Goal: Task Accomplishment & Management: Manage account settings

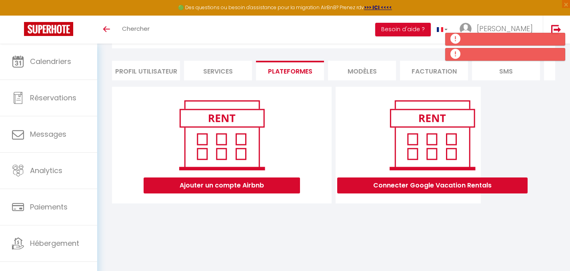
scroll to position [44, 0]
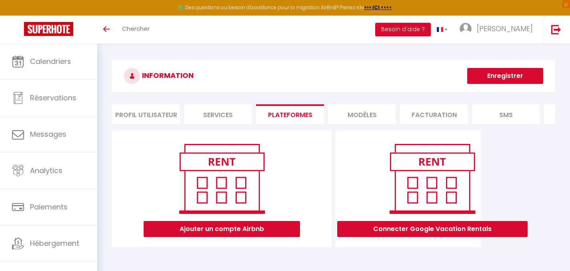
scroll to position [44, 0]
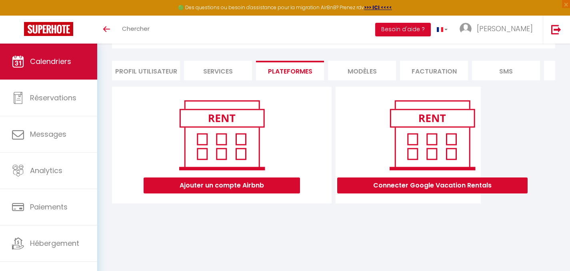
click at [66, 71] on link "Calendriers" at bounding box center [48, 62] width 97 height 36
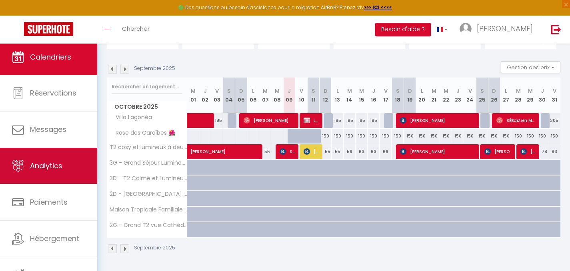
scroll to position [10, 0]
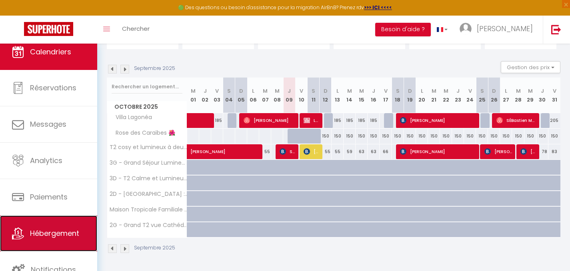
click at [50, 235] on span "Hébergement" at bounding box center [54, 233] width 49 height 10
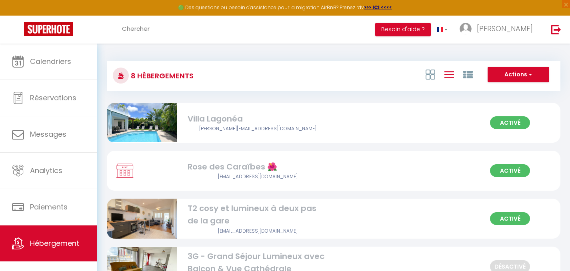
click at [130, 170] on img at bounding box center [125, 170] width 20 height 15
select select "3"
select select "2"
select select "1"
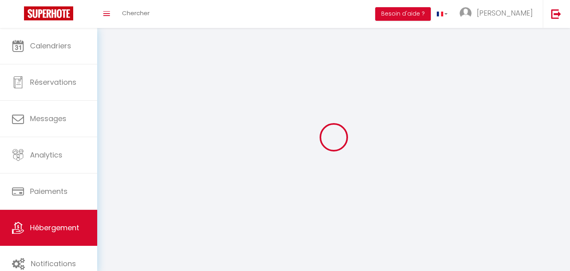
select select
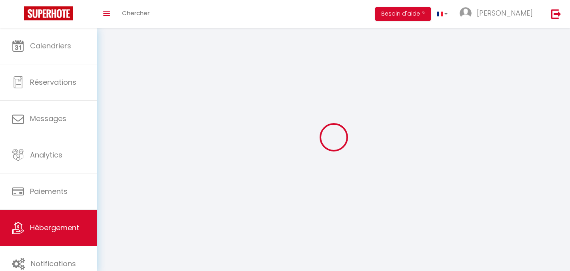
select select
checkbox input "false"
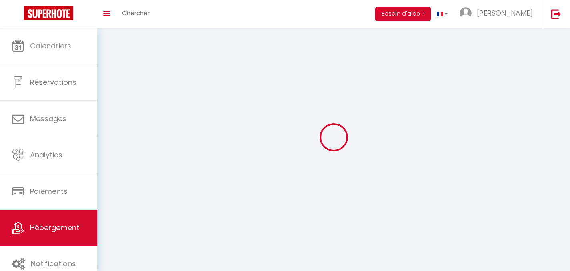
select select
select select "1"
select select "28"
select select
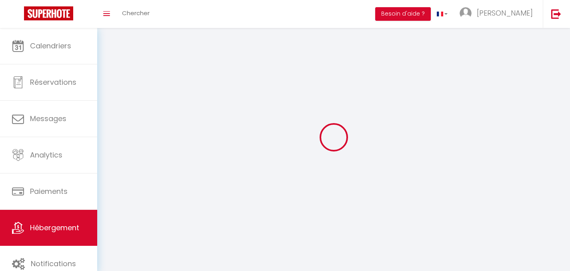
select select
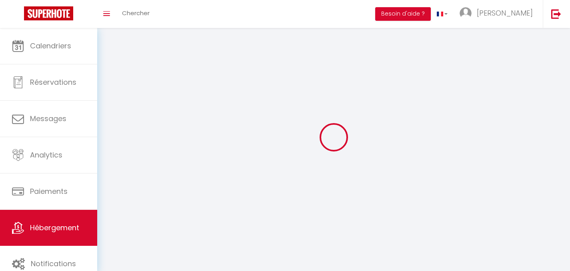
checkbox input "false"
select select
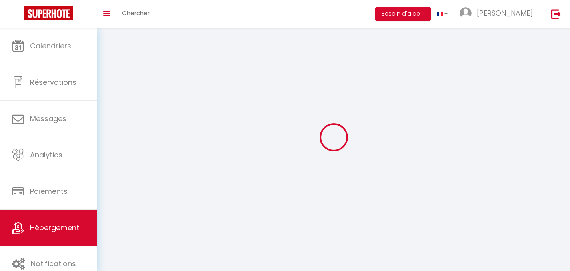
select select
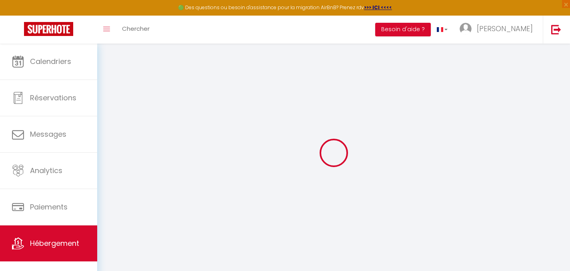
select select
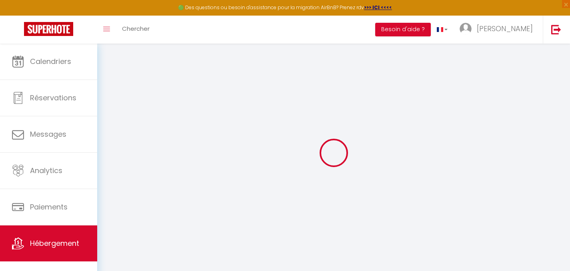
select select
checkbox input "false"
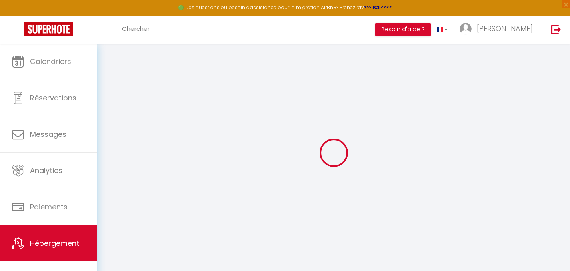
select select
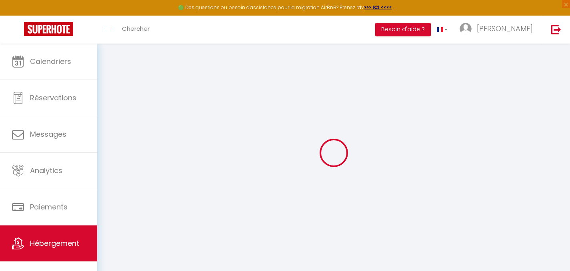
select select
checkbox input "false"
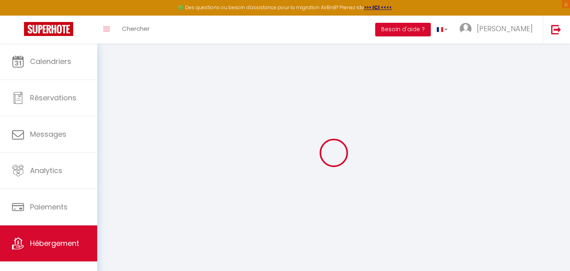
checkbox input "false"
select select
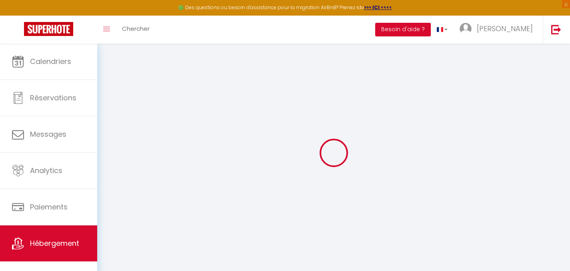
select select
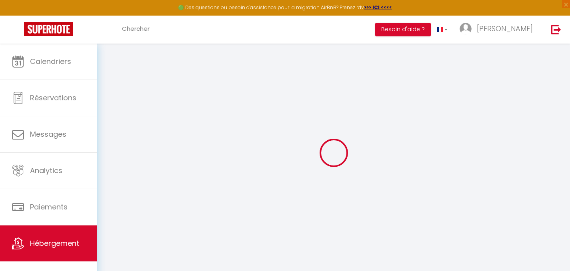
checkbox input "false"
select select
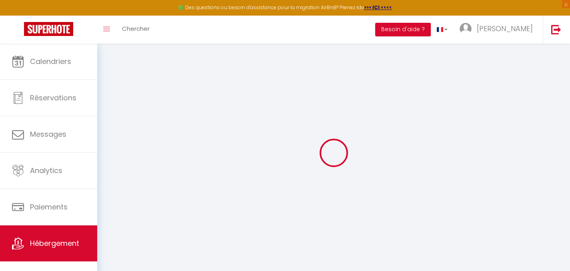
select select
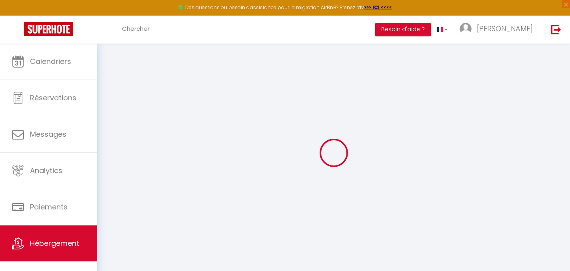
select select
checkbox input "false"
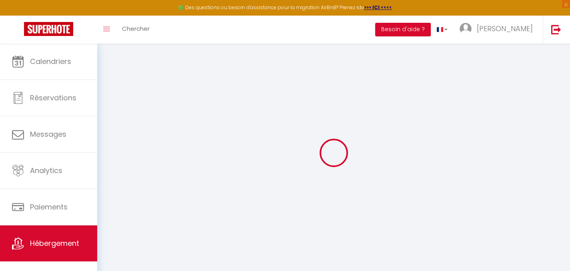
checkbox input "false"
select select
type input "Rose des Caraïbes 🌺"
type input "[PERSON_NAME]"
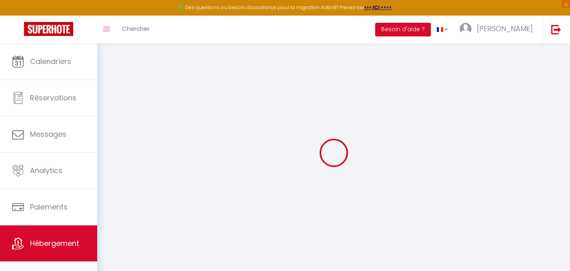
type input "Moutou"
type input "[STREET_ADDRESS]"
type input "97120"
type input "Saint-[PERSON_NAME]"
select select "houses"
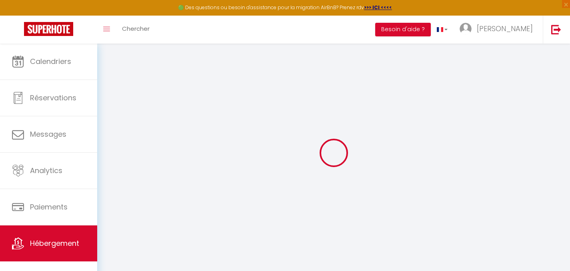
select select "7"
select select "6"
select select "3"
select select "2"
type input "160"
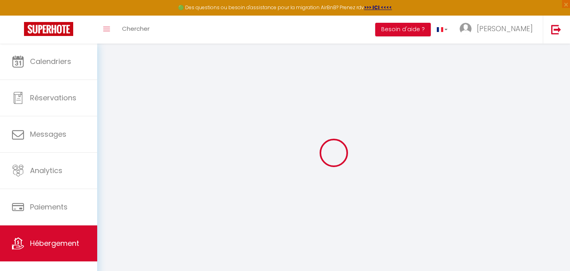
type input "120"
type input "300"
select select
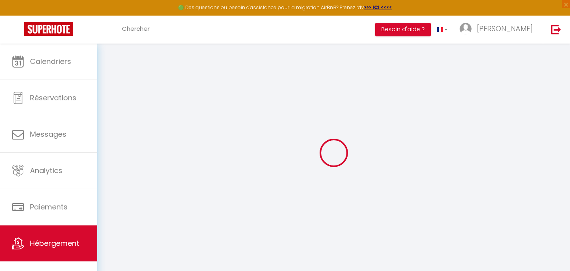
select select
type input "Lotissement Balaou"
type input "97118"
type input "Saint-François"
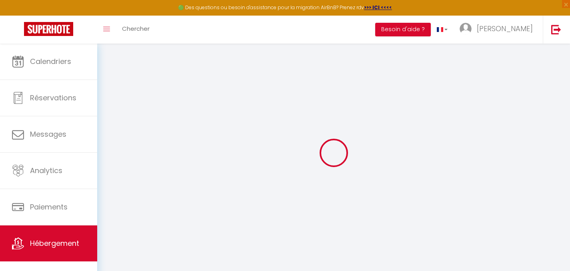
type input "[EMAIL_ADDRESS][DOMAIN_NAME]"
select select
checkbox input "false"
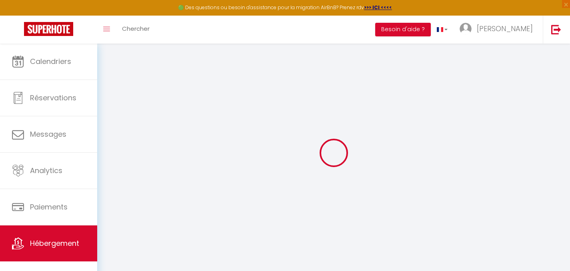
checkbox input "false"
type input "120"
type input "0"
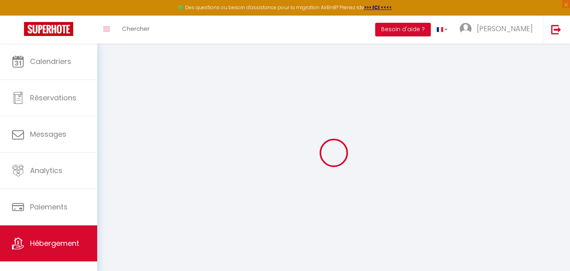
select select
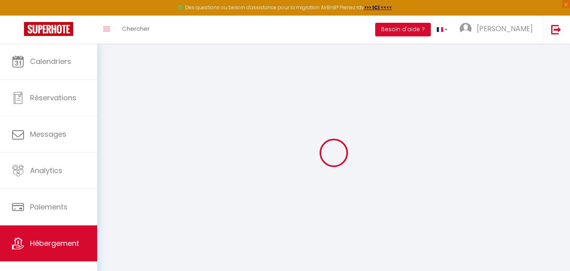
select select
checkbox input "false"
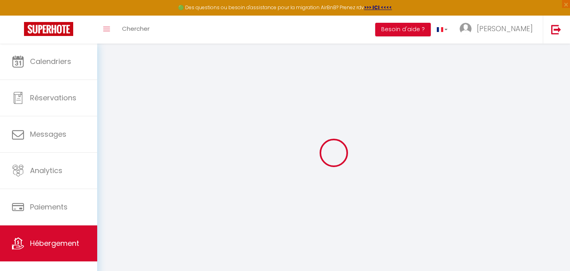
select select
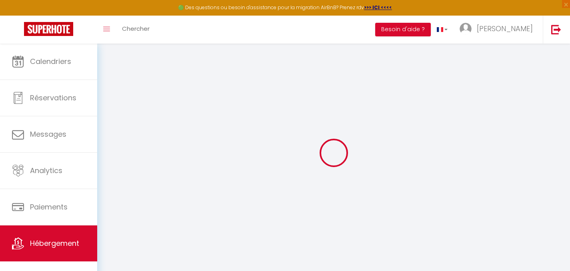
select select
checkbox input "false"
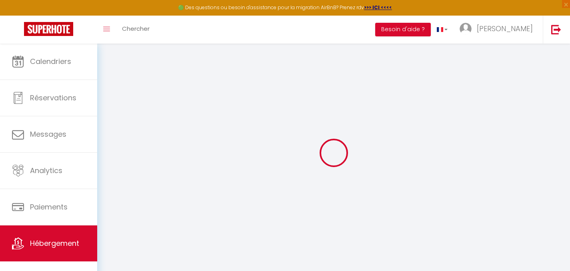
select select
checkbox input "false"
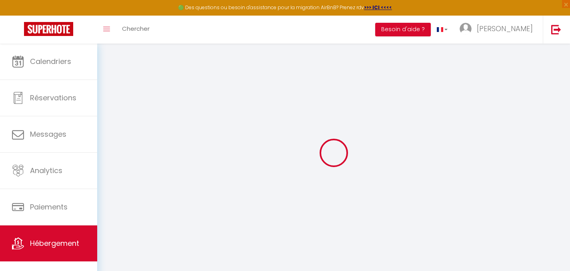
select select "15:00"
select select "23:45"
select select "11:00"
select select "30"
select select "120"
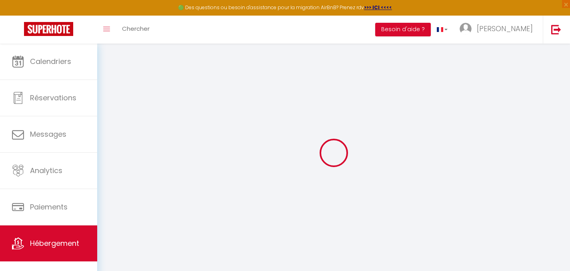
select select
checkbox input "false"
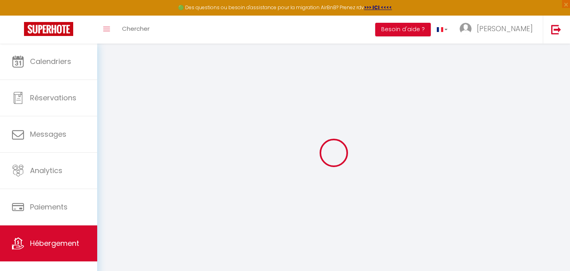
select select
checkbox input "false"
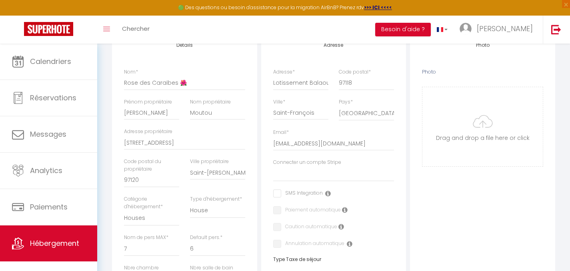
scroll to position [113, 0]
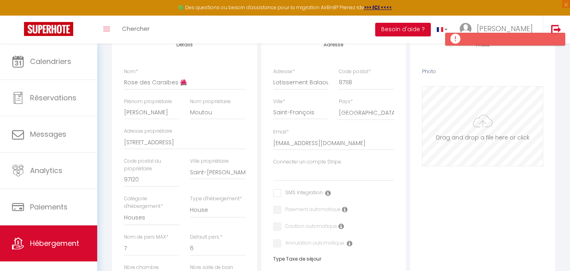
type input "C:\fakepath\12.jpg"
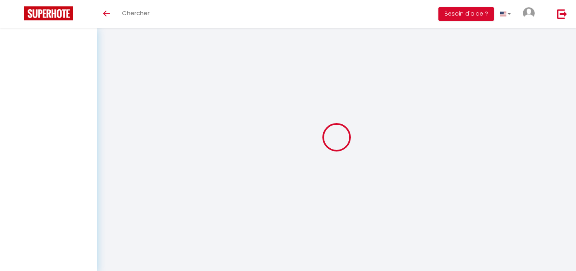
select select "3"
select select "2"
select select "1"
select select
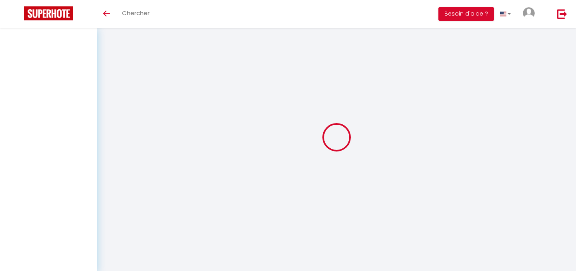
select select "28"
select select
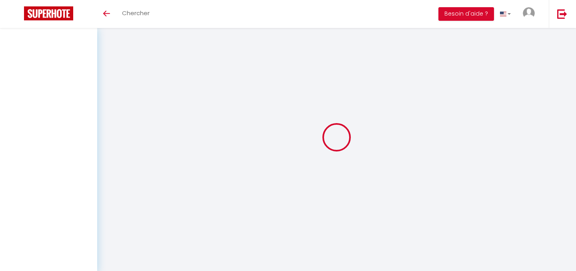
select select
checkbox input "false"
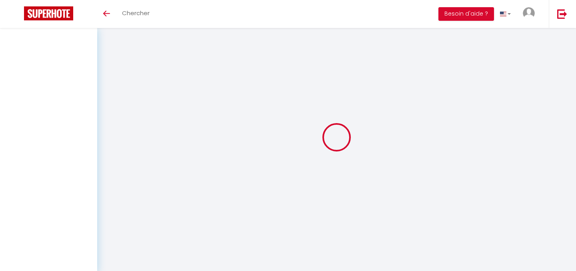
checkbox input "false"
select select
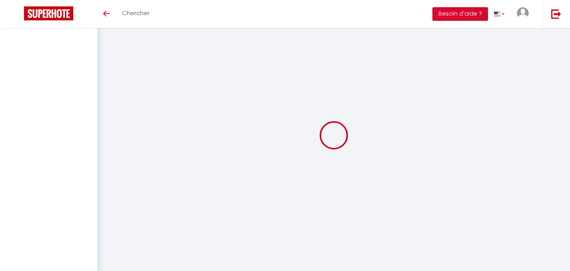
select select
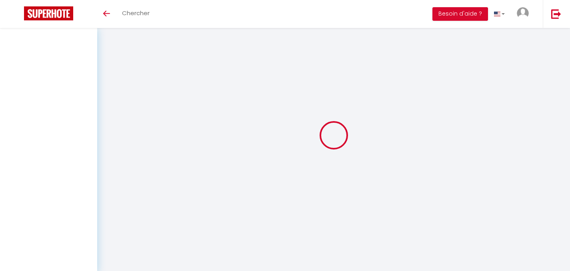
select select
checkbox input "false"
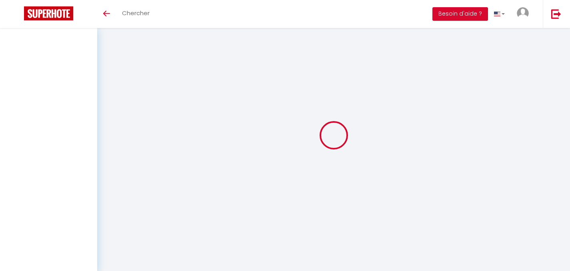
select select
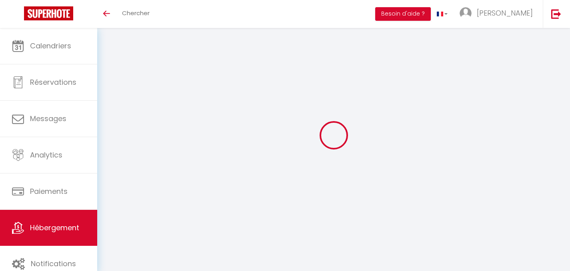
scroll to position [18, 0]
select select
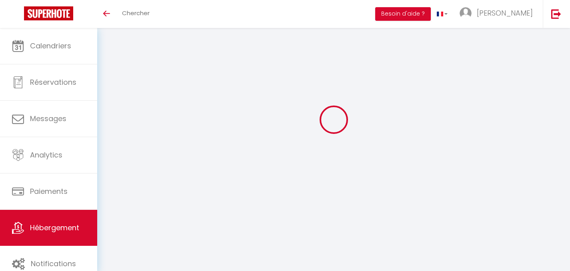
select select
checkbox input "false"
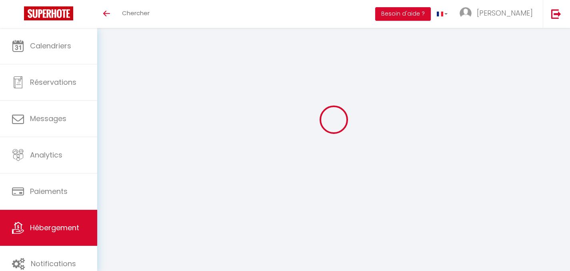
checkbox input "false"
select select
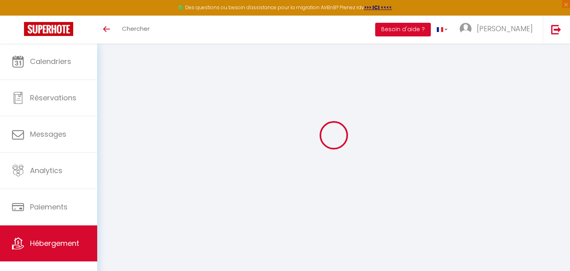
select select
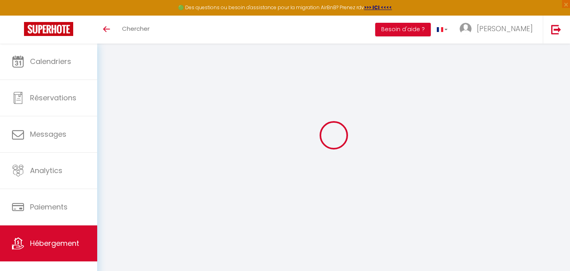
select select
checkbox input "false"
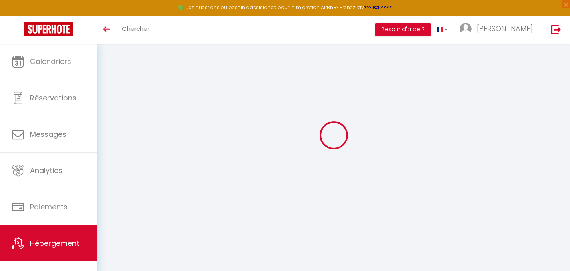
select select
type input "Rose des Caraïbes 🌺"
type input "[PERSON_NAME]"
type input "Moutou"
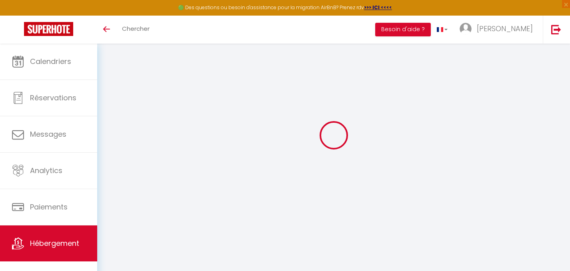
type input "[STREET_ADDRESS]"
type input "97120"
type input "Saint-[PERSON_NAME]"
select select "houses"
select select "7"
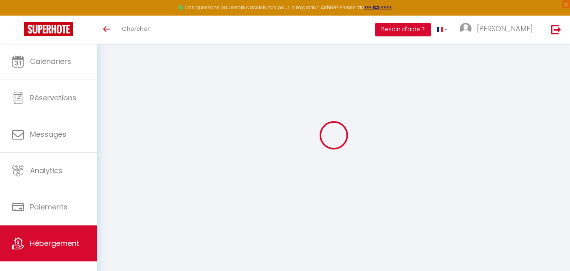
select select "6"
select select "3"
select select "2"
type input "160"
type input "120"
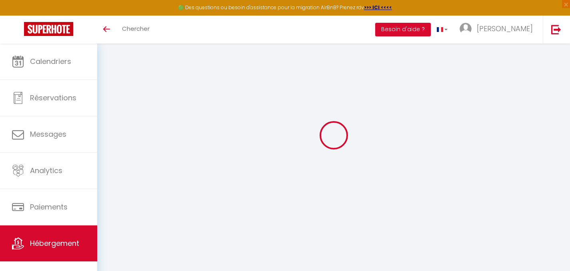
type input "300"
select select
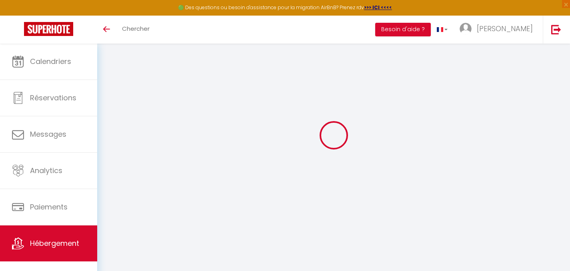
select select
type input "Lotissement Balaou"
type input "97118"
type input "Saint-François"
type input "[EMAIL_ADDRESS][DOMAIN_NAME]"
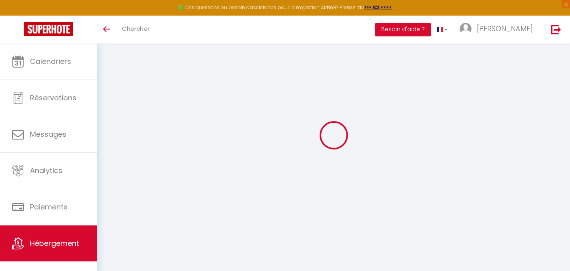
select select
checkbox input "false"
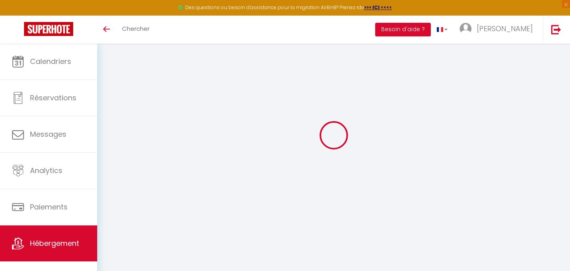
type input "120"
type input "0"
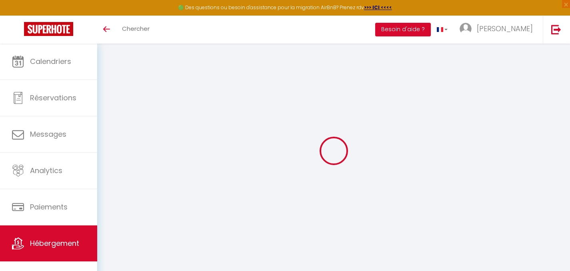
select select
checkbox input "false"
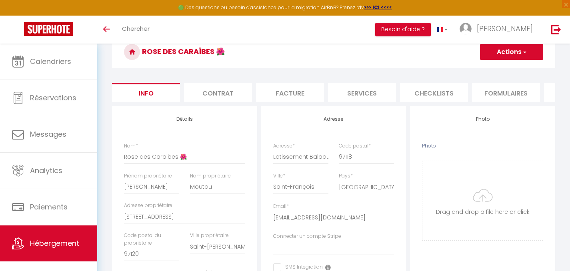
scroll to position [59, 0]
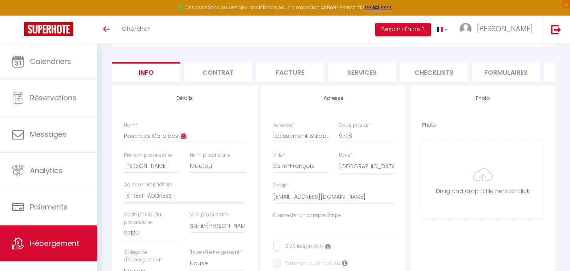
type input "C:\fakepath\12.jpg"
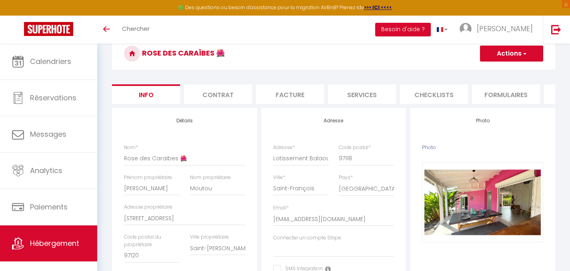
scroll to position [1, 0]
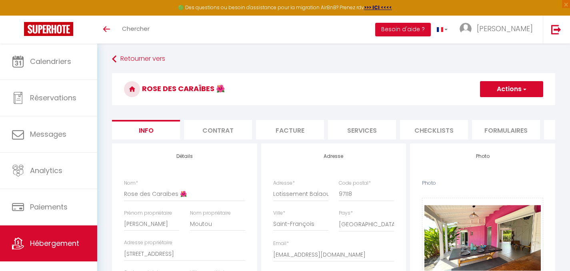
click at [512, 88] on button "Actions" at bounding box center [511, 89] width 63 height 16
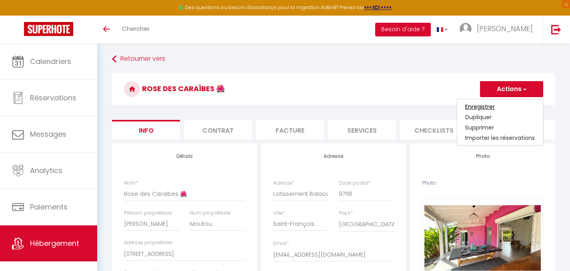
click at [474, 109] on input "Enregistrer" at bounding box center [480, 107] width 30 height 8
click at [476, 106] on input "Enregistrer" at bounding box center [480, 107] width 30 height 8
click at [480, 104] on input "Enregistrer" at bounding box center [480, 107] width 30 height 8
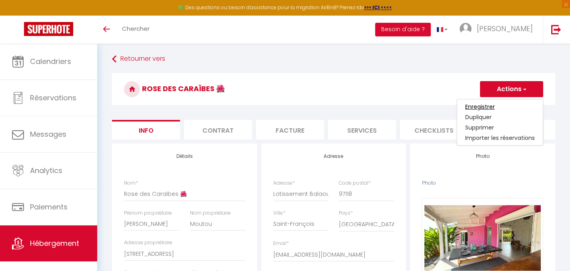
click at [480, 104] on input "Enregistrer" at bounding box center [480, 107] width 30 height 8
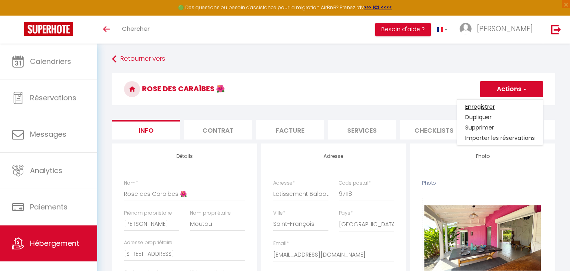
click at [479, 105] on input "Enregistrer" at bounding box center [480, 107] width 30 height 8
click at [302, 83] on h3 "Rose des Caraïbes 🌺" at bounding box center [333, 89] width 443 height 32
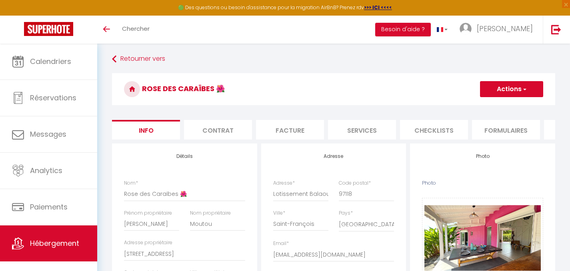
click at [221, 124] on li "Contrat" at bounding box center [218, 130] width 68 height 20
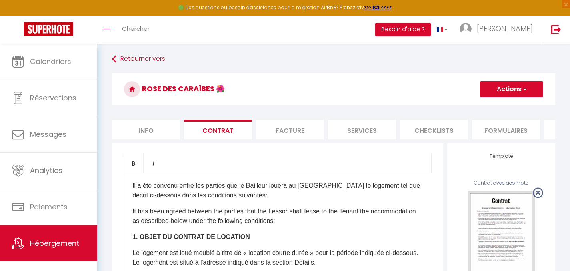
click at [140, 129] on li "Info" at bounding box center [146, 130] width 68 height 20
select select
checkbox input "false"
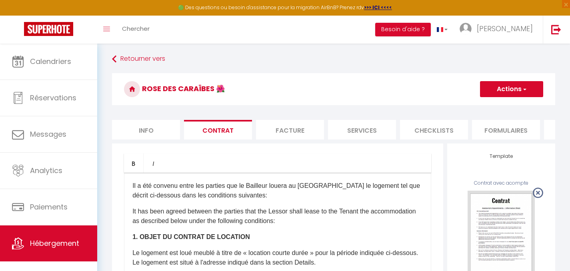
checkbox input "false"
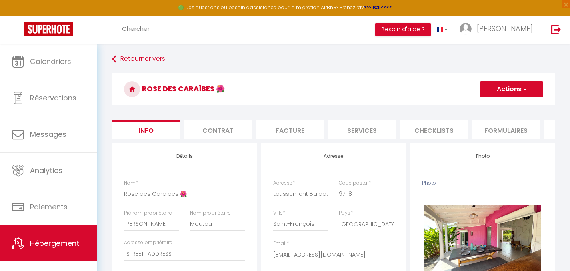
click at [523, 90] on span "button" at bounding box center [523, 89] width 5 height 8
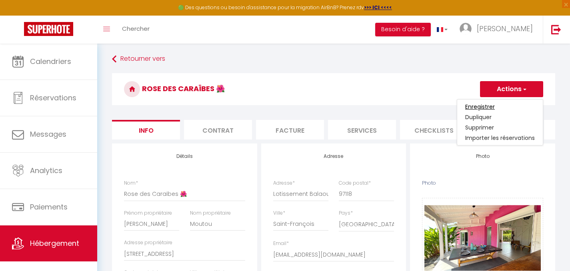
click at [471, 107] on input "Enregistrer" at bounding box center [480, 107] width 30 height 8
click at [385, 78] on h3 "Rose des Caraïbes 🌺" at bounding box center [333, 89] width 443 height 32
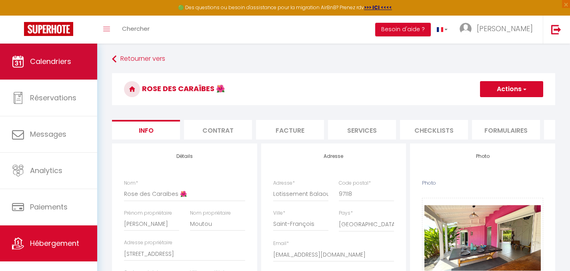
click at [59, 70] on link "Calendriers" at bounding box center [48, 62] width 97 height 36
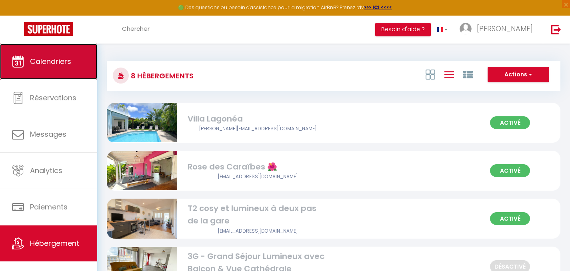
click at [58, 69] on link "Calendriers" at bounding box center [48, 62] width 97 height 36
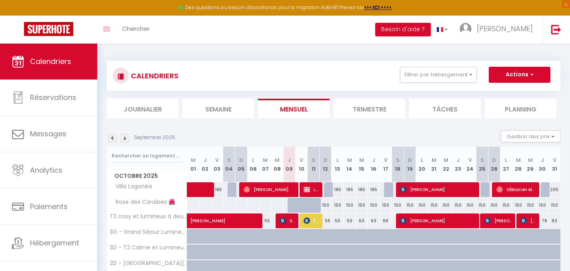
click at [373, 114] on li "Trimestre" at bounding box center [369, 109] width 72 height 20
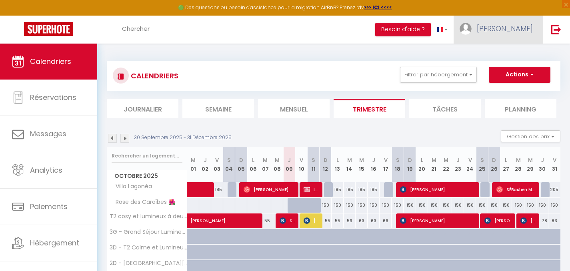
click at [520, 29] on span "[PERSON_NAME]" at bounding box center [505, 29] width 56 height 10
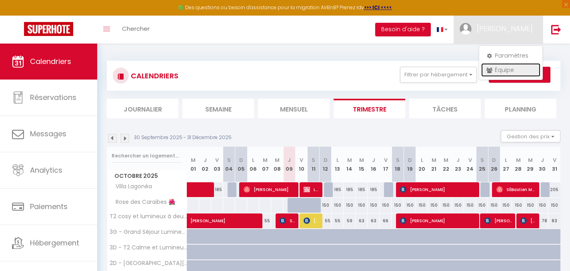
click at [501, 68] on link "Équipe" at bounding box center [510, 70] width 59 height 14
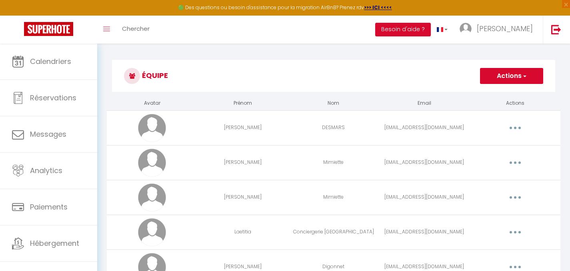
click at [499, 80] on button "Actions" at bounding box center [511, 76] width 63 height 16
click at [482, 91] on link "Ajouter un nouvel utilisateur" at bounding box center [495, 93] width 94 height 10
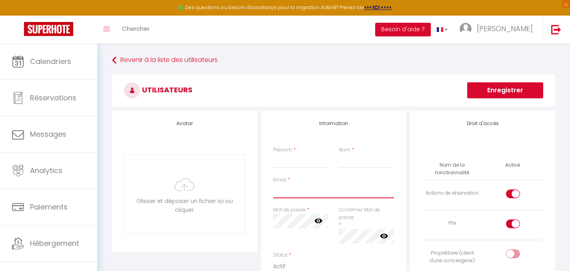
type input "[PERSON_NAME][EMAIL_ADDRESS][DOMAIN_NAME]"
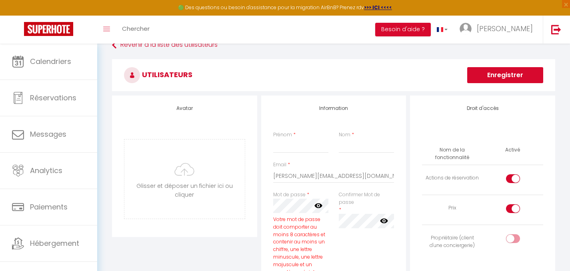
scroll to position [16, 0]
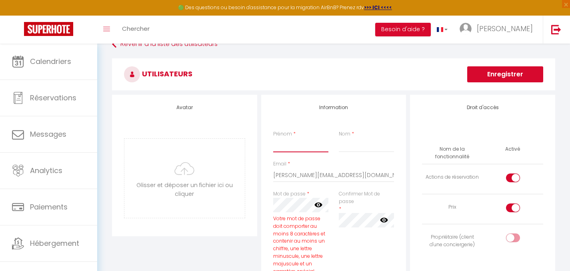
click at [296, 146] on input "Prénom" at bounding box center [300, 145] width 55 height 14
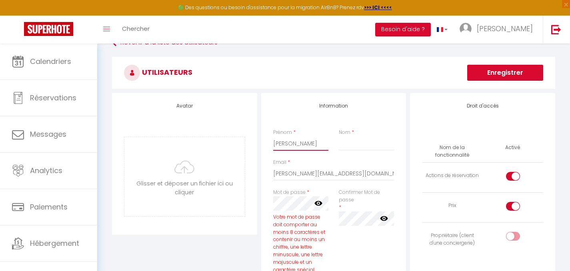
type input "[PERSON_NAME]"
click at [367, 141] on input "Nom" at bounding box center [366, 143] width 55 height 14
type input "MOUTOU"
click at [360, 167] on input "[PERSON_NAME][EMAIL_ADDRESS][DOMAIN_NAME]" at bounding box center [333, 173] width 121 height 14
drag, startPoint x: 359, startPoint y: 173, endPoint x: 250, endPoint y: 175, distance: 108.8
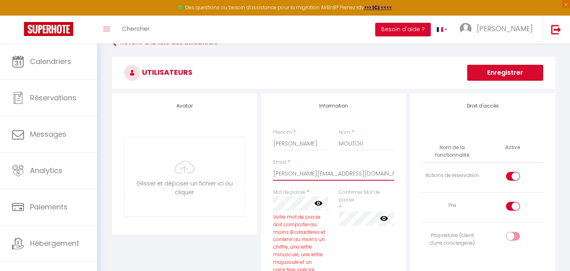
click at [250, 175] on div "Avatar [PERSON_NAME] et déposer un fichier ici ou cliquer Ooops, something wron…" at bounding box center [333, 262] width 447 height 339
type input "[EMAIL_ADDRESS][DOMAIN_NAME]"
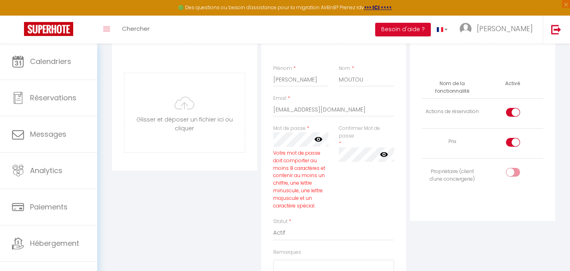
scroll to position [83, 0]
click at [244, 203] on div "Avatar [PERSON_NAME] et déposer un fichier ici ou cliquer Ooops, something wron…" at bounding box center [184, 197] width 149 height 339
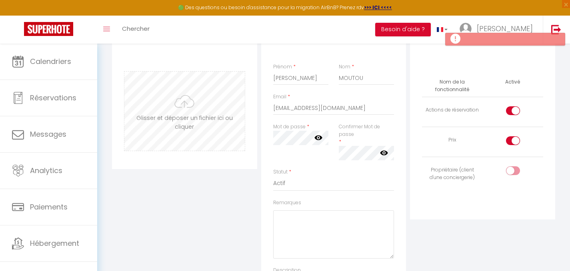
click at [234, 134] on div "Avatar [PERSON_NAME] et déposer un fichier ici ou cliquer Ooops, something wron…" at bounding box center [333, 173] width 447 height 291
click at [321, 138] on icon at bounding box center [318, 138] width 8 height 5
click at [363, 138] on div "Confirmer Mot de passe * false" at bounding box center [366, 141] width 55 height 37
click at [356, 143] on div "Confirmer Mot de passe * false" at bounding box center [366, 141] width 55 height 37
click at [383, 152] on icon at bounding box center [384, 152] width 8 height 5
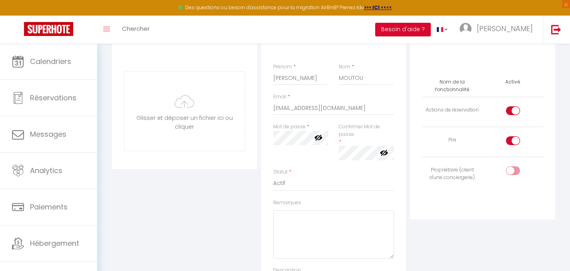
click at [381, 154] on div at bounding box center [366, 153] width 55 height 14
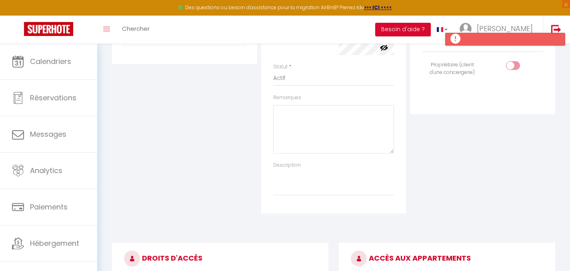
scroll to position [176, 0]
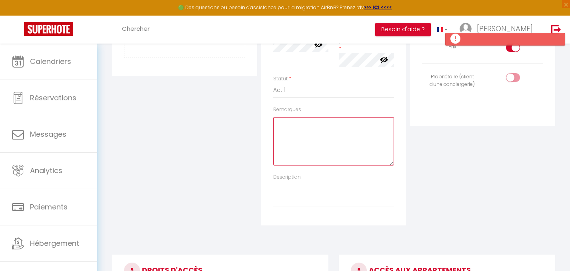
click at [304, 156] on textarea "Remarques" at bounding box center [333, 141] width 121 height 48
type textarea "M"
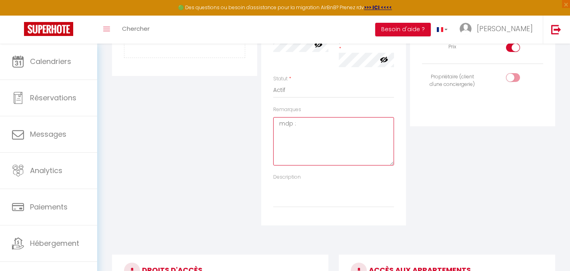
paste textarea "[PERSON_NAME]@971"
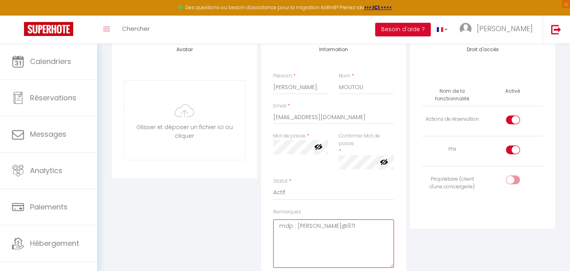
scroll to position [70, 0]
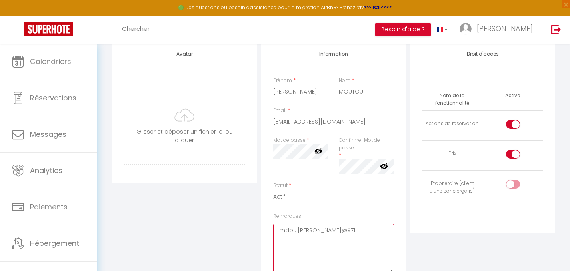
type textarea "mdp : [PERSON_NAME]@971"
click at [515, 184] on input "checkbox" at bounding box center [520, 186] width 14 height 12
checkbox input "true"
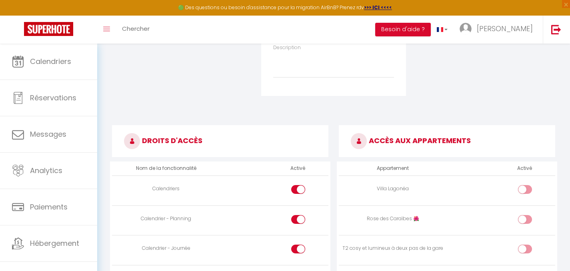
scroll to position [365, 0]
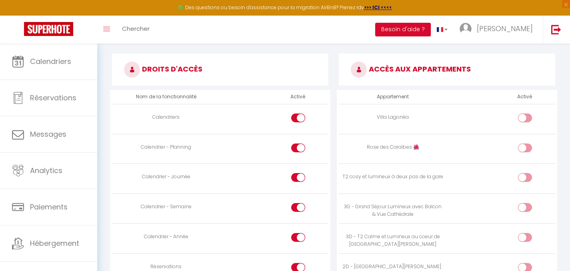
click at [525, 148] on input "checkbox" at bounding box center [532, 150] width 14 height 12
checkbox input "true"
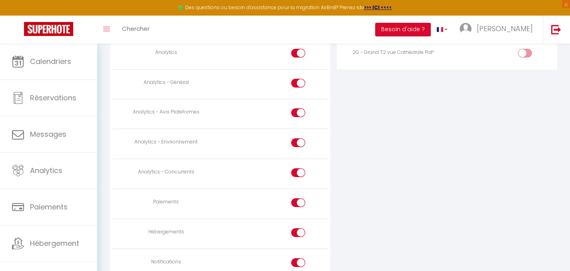
scroll to position [659, 0]
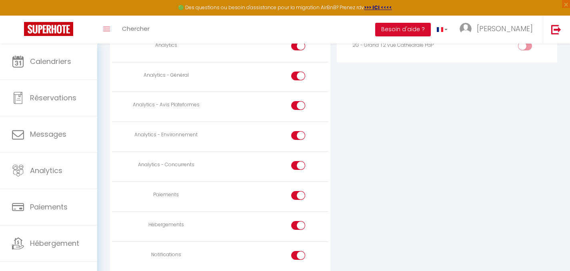
click at [302, 164] on input "checkbox" at bounding box center [305, 167] width 14 height 12
checkbox input "false"
click at [302, 135] on input "checkbox" at bounding box center [305, 137] width 14 height 12
checkbox input "false"
click at [302, 107] on input "checkbox" at bounding box center [305, 107] width 14 height 12
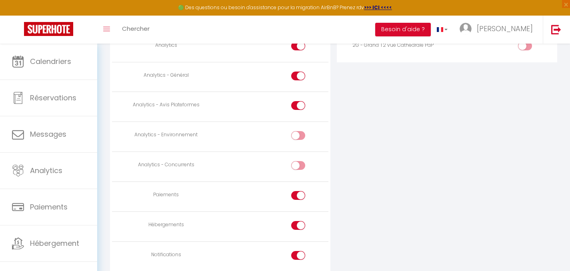
checkbox input "false"
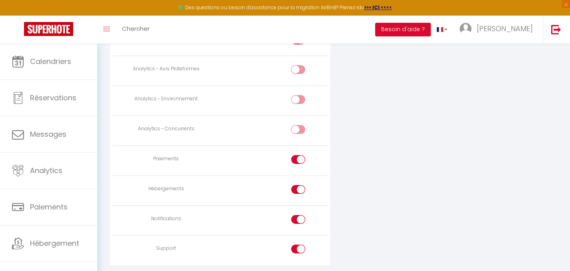
scroll to position [699, 0]
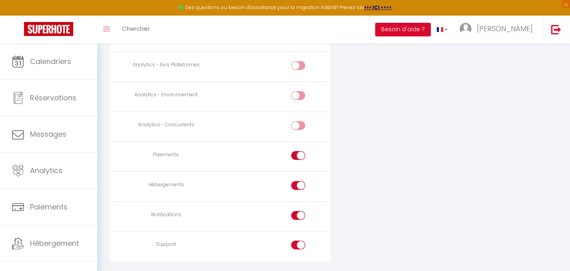
click at [301, 154] on input "checkbox" at bounding box center [305, 157] width 14 height 12
checkbox input "false"
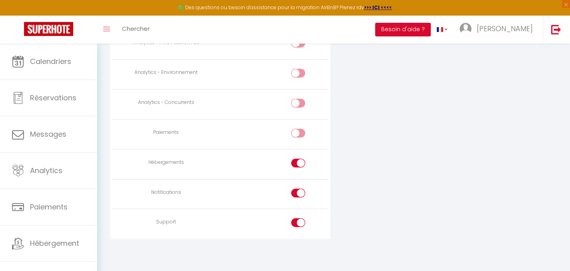
scroll to position [722, 0]
click at [300, 162] on input "checkbox" at bounding box center [305, 164] width 14 height 12
checkbox input "false"
click at [300, 194] on input "checkbox" at bounding box center [305, 194] width 14 height 12
checkbox input "false"
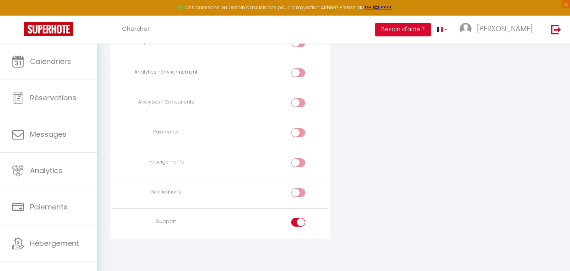
click at [301, 223] on input "checkbox" at bounding box center [305, 224] width 14 height 12
checkbox input "false"
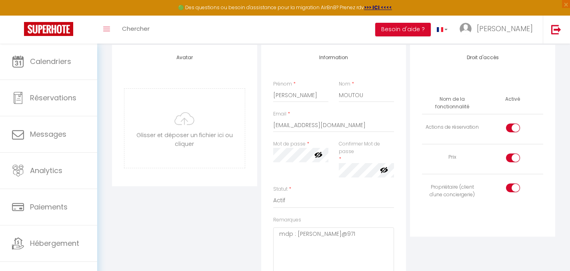
scroll to position [0, 0]
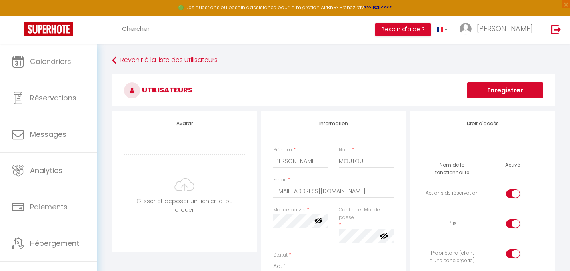
click at [502, 89] on button "Enregistrer" at bounding box center [505, 90] width 76 height 16
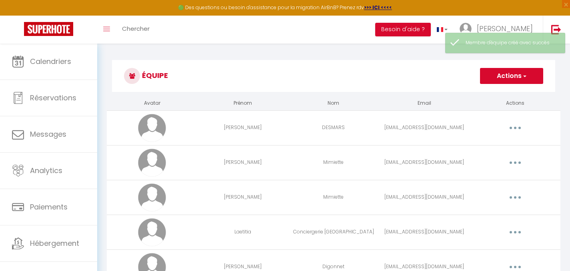
click at [416, 64] on h3 "Équipe" at bounding box center [333, 76] width 443 height 32
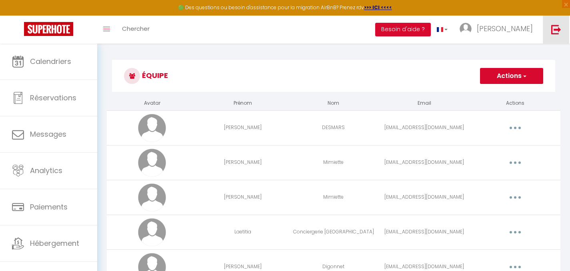
click at [560, 28] on img at bounding box center [556, 29] width 10 height 10
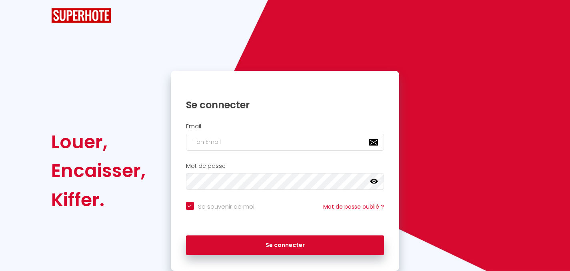
checkbox input "true"
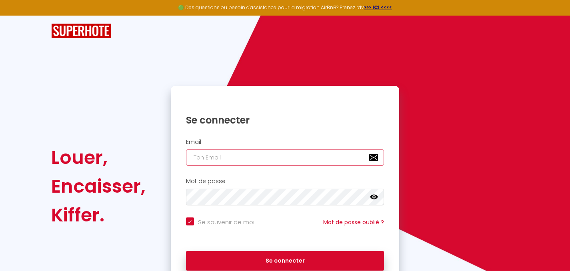
type input "[EMAIL_ADDRESS][DOMAIN_NAME]"
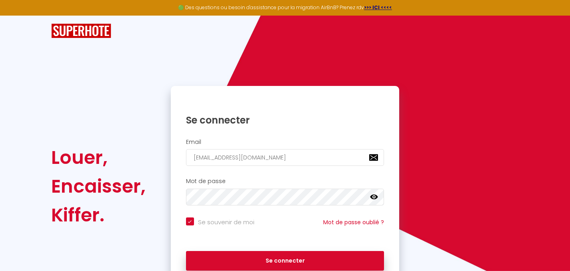
click at [373, 196] on icon at bounding box center [374, 197] width 8 height 5
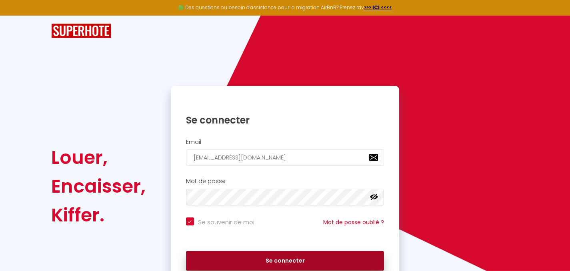
click at [253, 256] on button "Se connecter" at bounding box center [285, 261] width 198 height 20
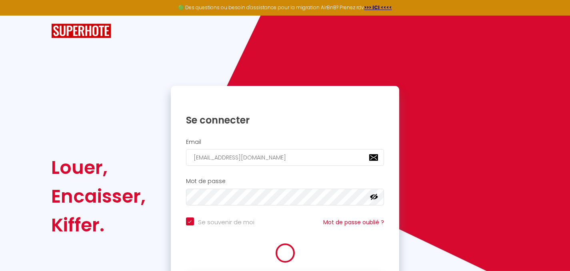
checkbox input "true"
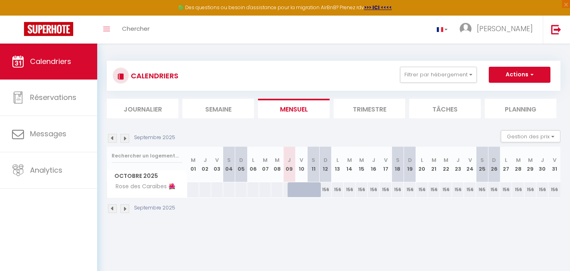
click at [128, 138] on img at bounding box center [124, 138] width 9 height 9
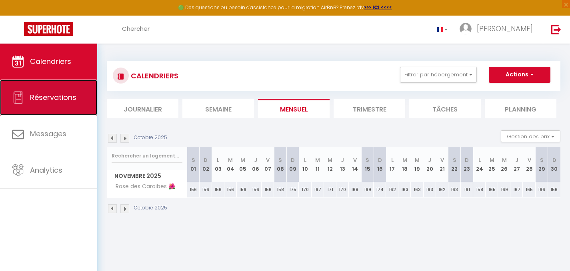
click at [53, 95] on span "Réservations" at bounding box center [53, 97] width 46 height 10
select select "not_cancelled"
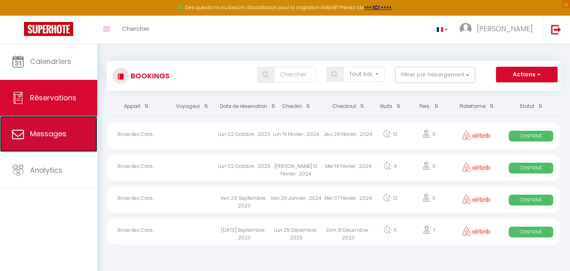
click at [43, 139] on link "Messages" at bounding box center [48, 134] width 97 height 36
select select "message"
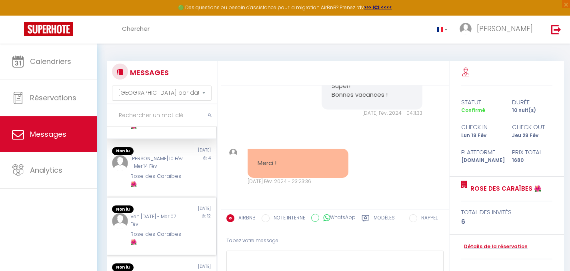
scroll to position [61, 0]
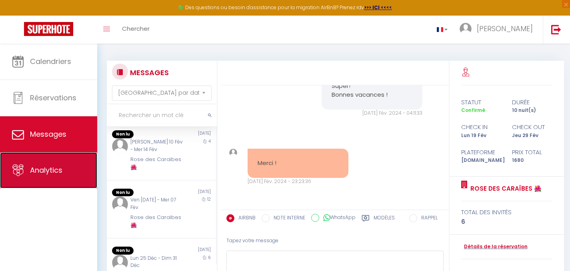
click at [66, 169] on link "Analytics" at bounding box center [48, 170] width 97 height 36
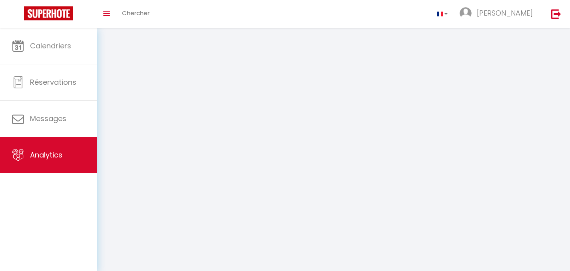
select select "2025"
select select "10"
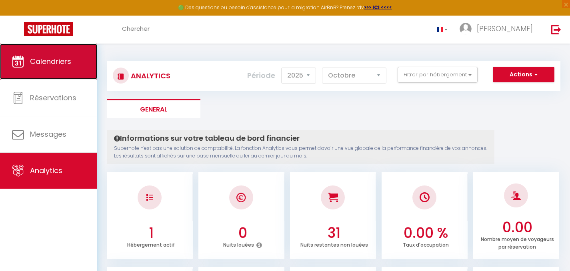
click at [48, 63] on span "Calendriers" at bounding box center [50, 61] width 41 height 10
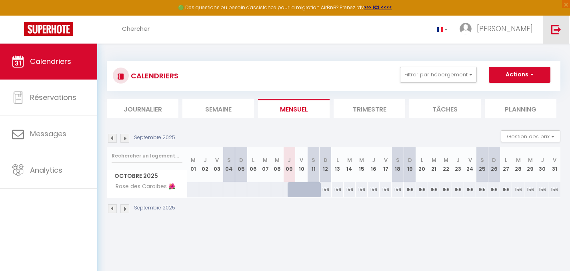
click at [557, 33] on img at bounding box center [556, 29] width 10 height 10
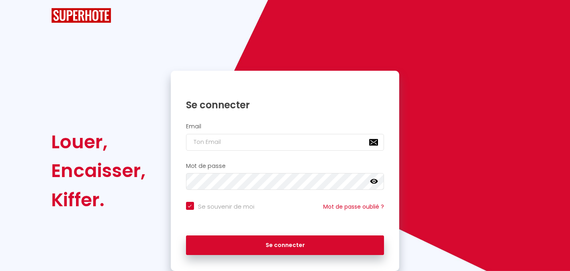
checkbox input "true"
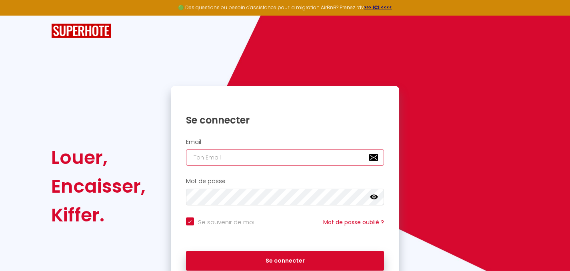
type input "[EMAIL_ADDRESS][DOMAIN_NAME]"
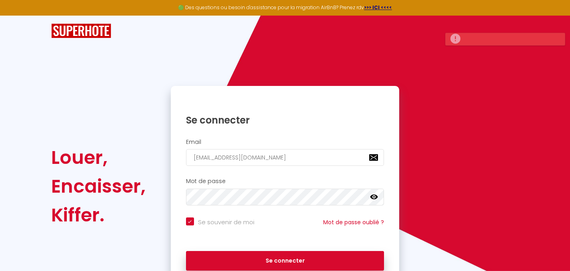
checkbox input "true"
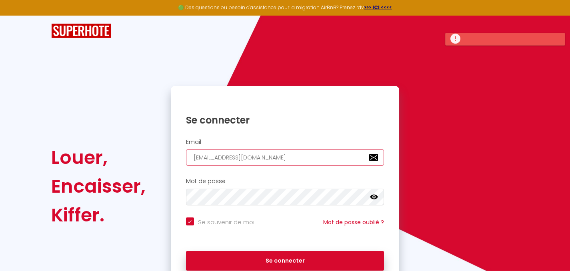
click at [245, 156] on input "[EMAIL_ADDRESS][DOMAIN_NAME]" at bounding box center [285, 157] width 198 height 17
type input "[PERSON_NAME][EMAIL_ADDRESS][DOMAIN_NAME]"
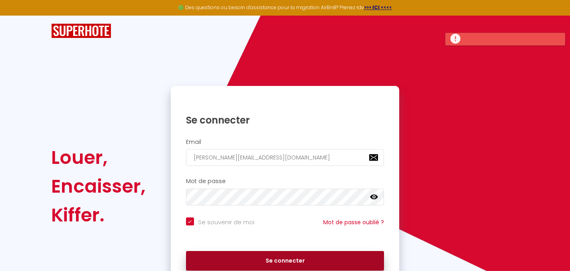
click at [276, 263] on button "Se connecter" at bounding box center [285, 261] width 198 height 20
checkbox input "true"
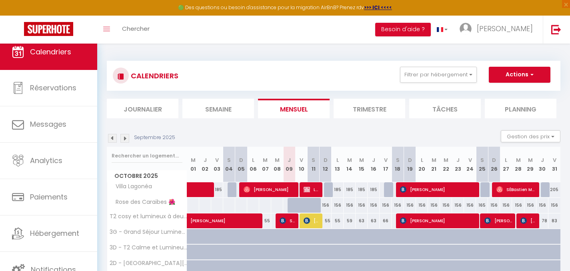
scroll to position [69, 0]
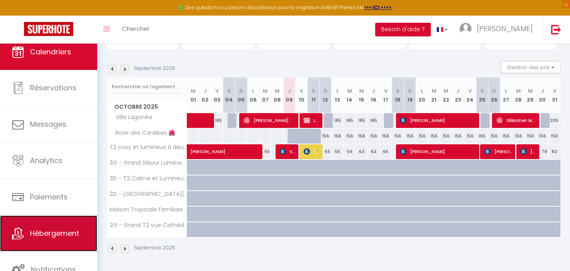
click at [58, 226] on link "Hébergement" at bounding box center [48, 234] width 97 height 36
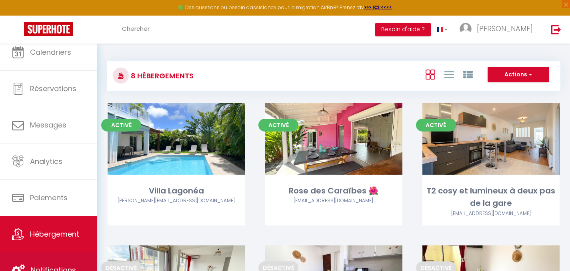
scroll to position [10, 0]
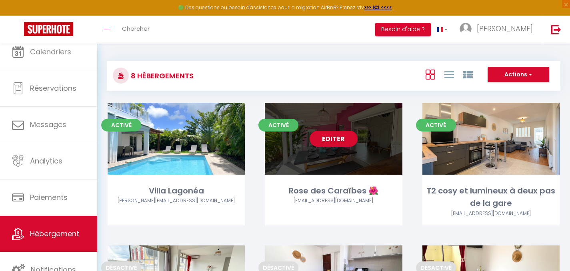
click at [334, 138] on link "Editer" at bounding box center [333, 139] width 48 height 16
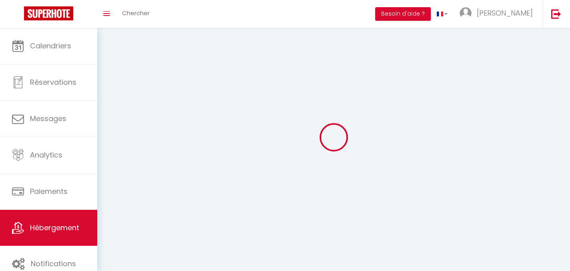
select select "1"
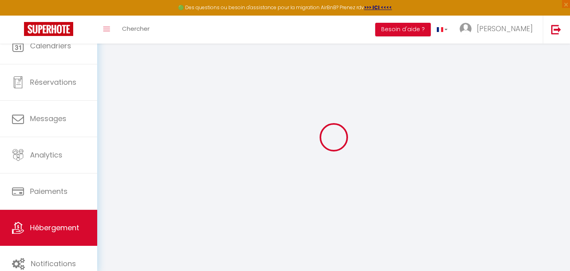
select select
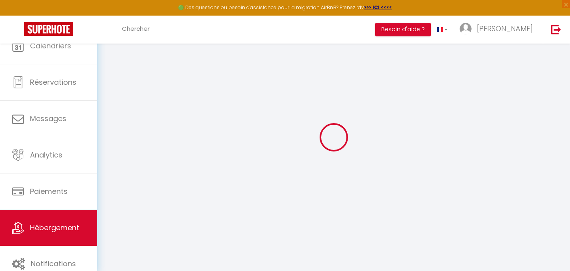
select select
checkbox input "false"
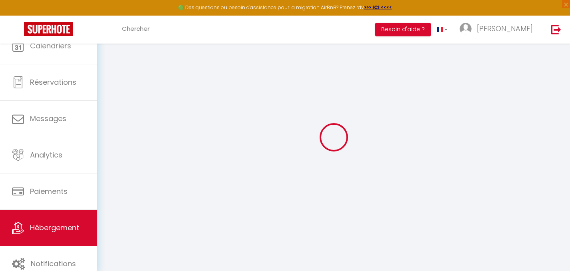
select select "28"
select select
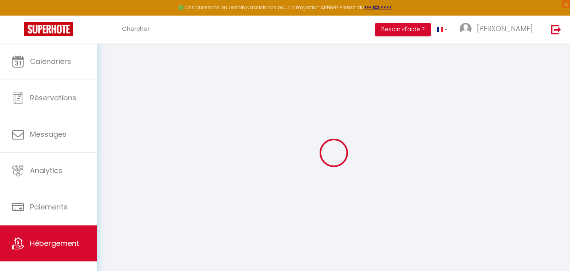
select select
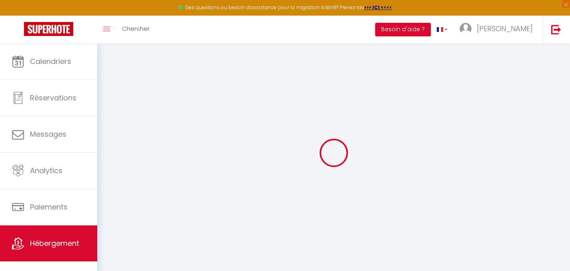
select select
checkbox input "false"
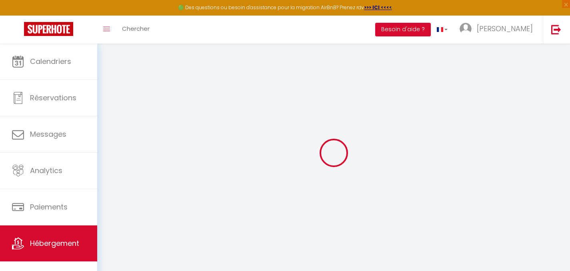
select select
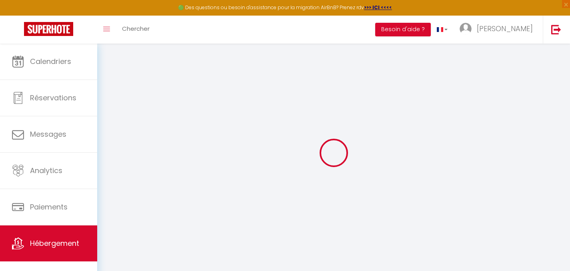
select select
checkbox input "false"
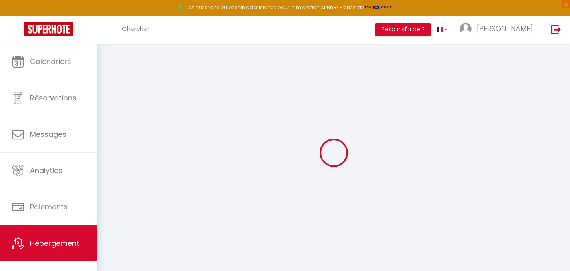
checkbox input "false"
select select
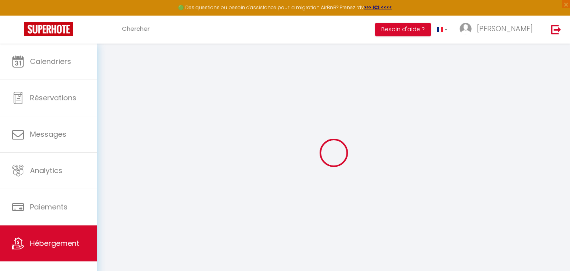
select select
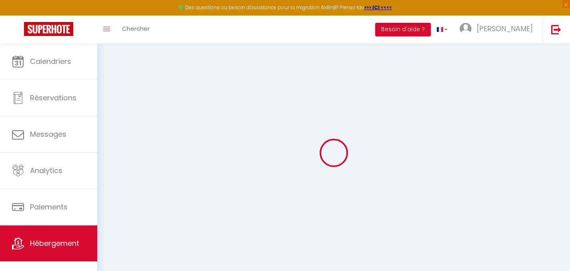
checkbox input "false"
select select
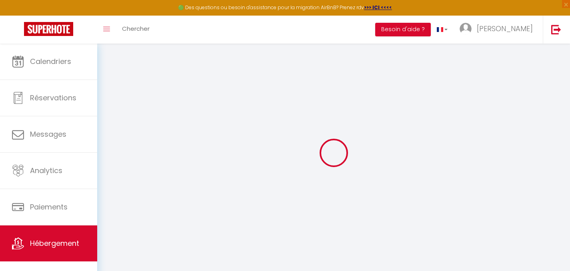
select select
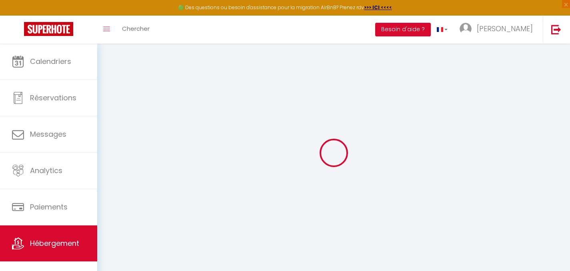
select select
checkbox input "false"
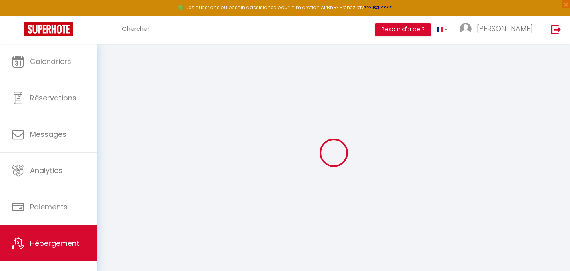
checkbox input "false"
select select
type input "Rose des Caraïbes 🌺"
type input "[PERSON_NAME]"
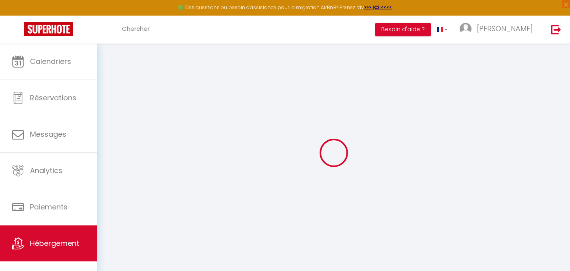
type input "Moutou"
type input "[STREET_ADDRESS]"
type input "97120"
type input "Saint-[PERSON_NAME]"
select select "houses"
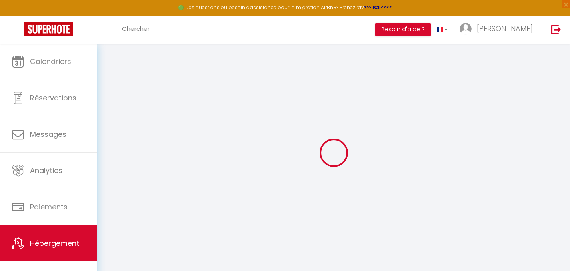
select select "7"
select select "6"
select select "3"
select select "2"
type input "160"
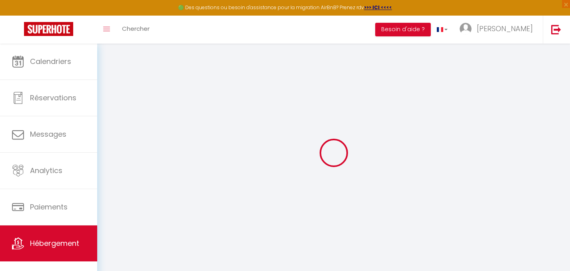
type input "120"
type input "300"
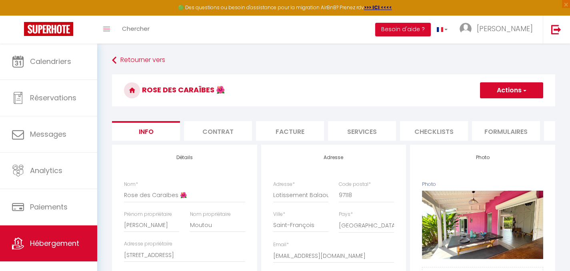
click at [235, 126] on li "Contrat" at bounding box center [218, 131] width 68 height 20
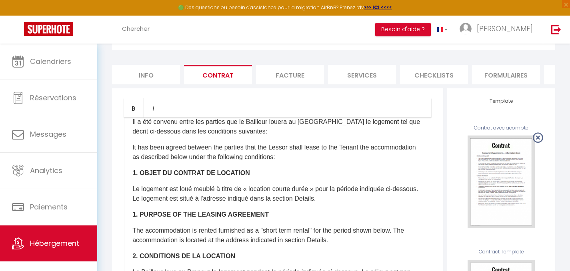
scroll to position [108, 0]
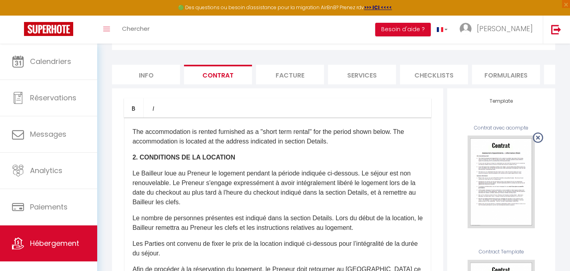
click at [301, 75] on li "Facture" at bounding box center [290, 75] width 68 height 20
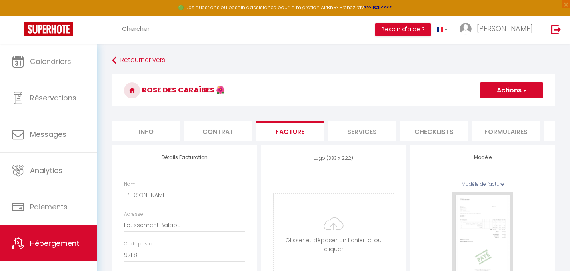
click at [354, 131] on li "Services" at bounding box center [362, 131] width 68 height 20
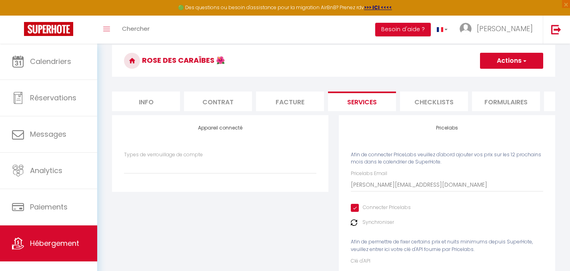
scroll to position [28, 0]
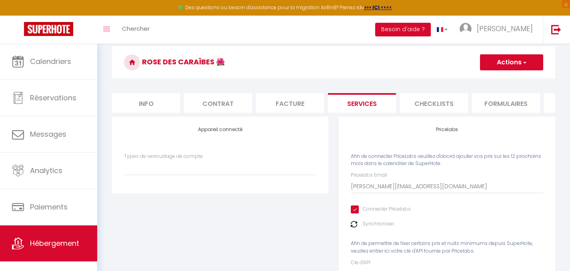
click at [433, 108] on li "Checklists" at bounding box center [434, 103] width 68 height 20
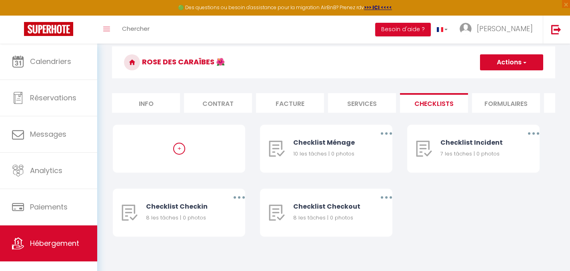
click at [511, 110] on li "Formulaires" at bounding box center [506, 103] width 68 height 20
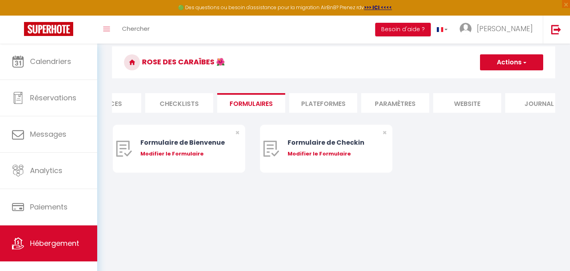
scroll to position [0, 269]
click at [380, 107] on li "Paramètres" at bounding box center [381, 103] width 68 height 20
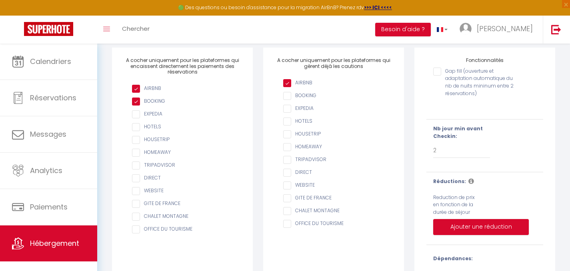
scroll to position [8, 0]
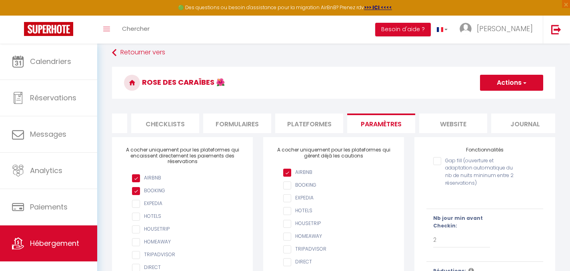
click at [443, 122] on li "website" at bounding box center [453, 124] width 68 height 20
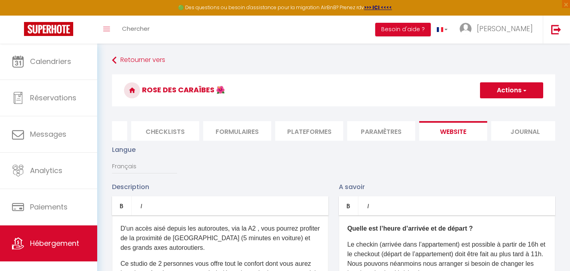
click at [514, 128] on li "Journal" at bounding box center [525, 131] width 68 height 20
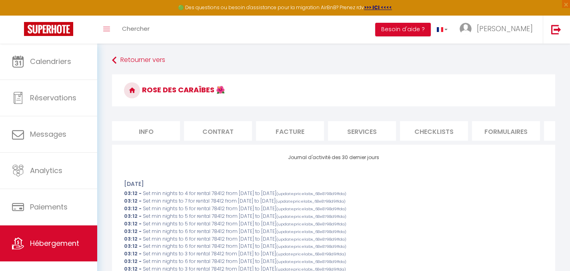
click at [222, 125] on li "Contrat" at bounding box center [218, 131] width 68 height 20
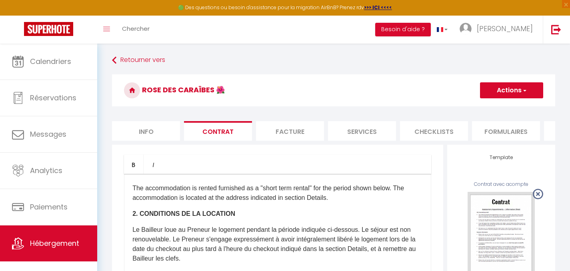
click at [156, 128] on li "Info" at bounding box center [146, 131] width 68 height 20
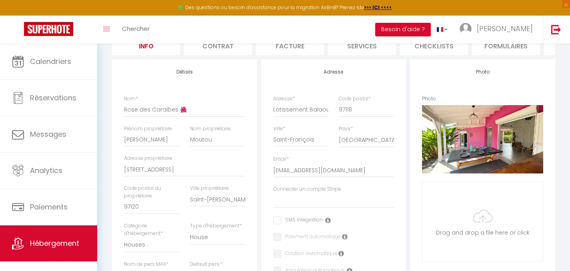
scroll to position [30, 0]
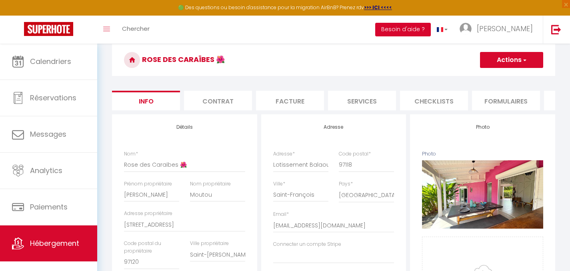
click at [431, 34] on button "Besoin d'aide ?" at bounding box center [403, 30] width 56 height 14
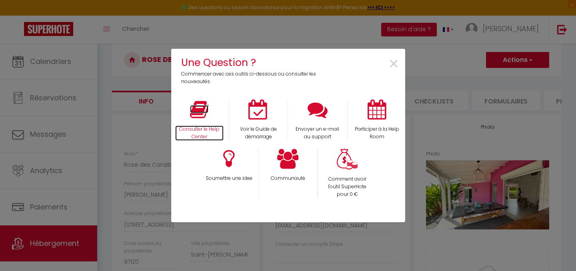
click at [199, 117] on icon at bounding box center [199, 110] width 18 height 20
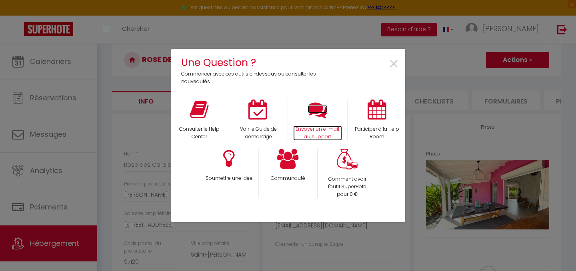
click at [311, 108] on icon at bounding box center [317, 110] width 20 height 20
click at [393, 62] on span "×" at bounding box center [393, 64] width 11 height 25
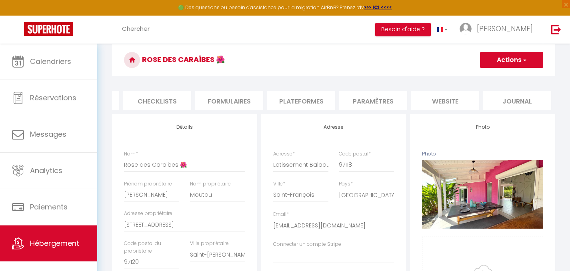
scroll to position [0, 248]
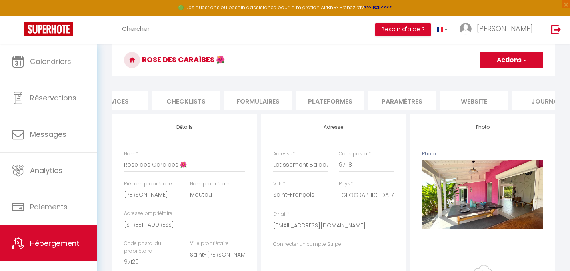
click at [337, 103] on li "Plateformes" at bounding box center [330, 101] width 68 height 20
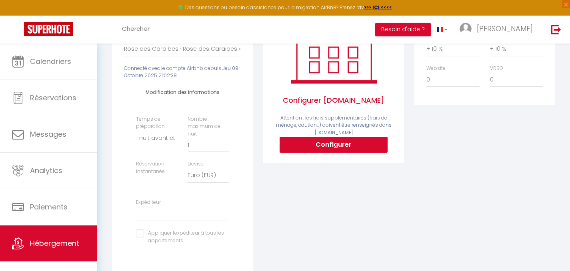
scroll to position [151, 0]
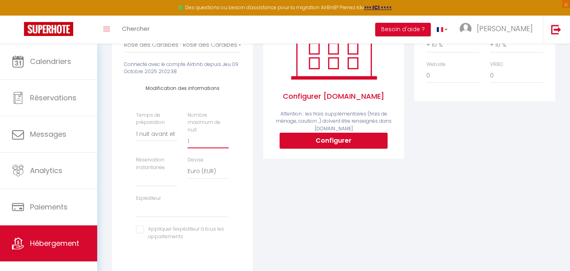
click at [203, 146] on input "1" at bounding box center [208, 141] width 41 height 14
drag, startPoint x: 201, startPoint y: 150, endPoint x: 186, endPoint y: 146, distance: 15.3
click at [186, 146] on div "Nombre maximum de nuit 1" at bounding box center [208, 130] width 52 height 37
click at [319, 215] on div "Configurer [DOMAIN_NAME] Attention : les frais supplémentaires (frais de ménage…" at bounding box center [333, 142] width 151 height 296
click at [164, 142] on select "Aucun 1 nuit avant et après chaque réservation 2 nuits avant et après chaque ré…" at bounding box center [156, 133] width 41 height 15
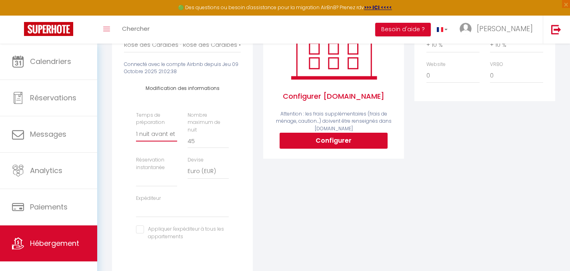
click at [136, 132] on select "Aucun 1 nuit avant et après chaque réservation 2 nuits avant et après chaque ré…" at bounding box center [156, 133] width 41 height 15
click at [320, 214] on div "Configurer [DOMAIN_NAME] Attention : les frais supplémentaires (frais de ménage…" at bounding box center [333, 142] width 151 height 296
click at [161, 185] on select "Activée Demander des évaluations positives" at bounding box center [156, 179] width 41 height 15
click at [136, 177] on select "Activée Demander des évaluations positives" at bounding box center [156, 179] width 41 height 15
click at [329, 218] on div "Configurer [DOMAIN_NAME] Attention : les frais supplémentaires (frais de ménage…" at bounding box center [333, 142] width 151 height 296
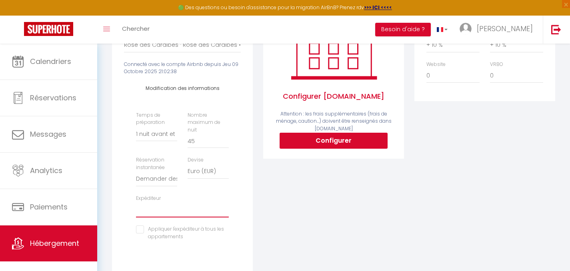
click at [208, 214] on select "[PERSON_NAME][EMAIL_ADDRESS][DOMAIN_NAME] [PERSON_NAME][EMAIL_ADDRESS][DOMAIN_N…" at bounding box center [182, 209] width 93 height 15
click at [136, 208] on select "[PERSON_NAME][EMAIL_ADDRESS][DOMAIN_NAME] [PERSON_NAME][EMAIL_ADDRESS][DOMAIN_N…" at bounding box center [182, 209] width 93 height 15
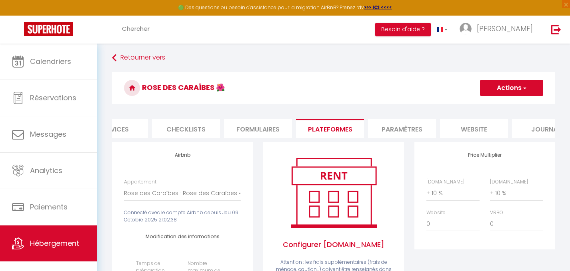
scroll to position [2, 0]
click at [512, 89] on button "Actions" at bounding box center [511, 88] width 63 height 16
click at [498, 108] on link "Enregistrer" at bounding box center [510, 106] width 63 height 10
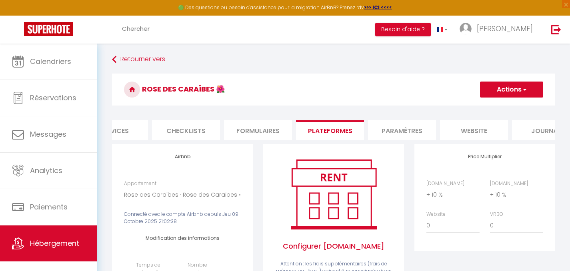
scroll to position [0, 0]
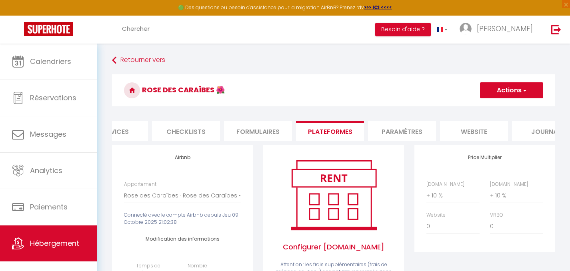
click at [517, 90] on button "Actions" at bounding box center [511, 90] width 63 height 16
click at [501, 109] on link "Enregistrer" at bounding box center [510, 108] width 63 height 10
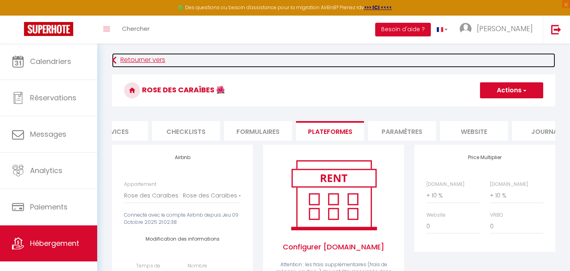
click at [144, 59] on link "Retourner vers" at bounding box center [333, 60] width 443 height 14
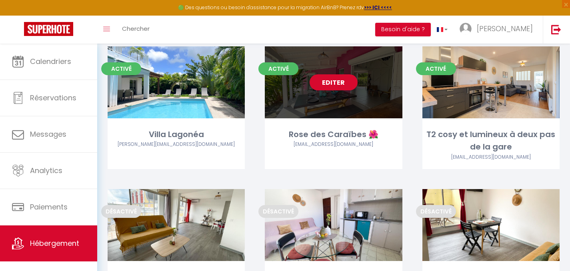
scroll to position [62, 0]
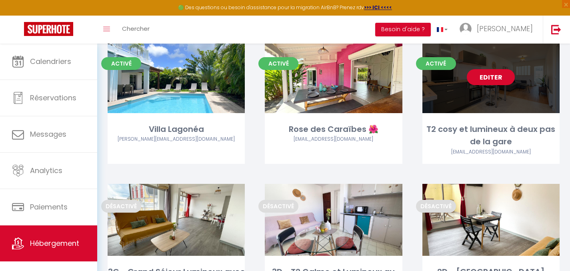
click at [506, 78] on link "Editer" at bounding box center [491, 77] width 48 height 16
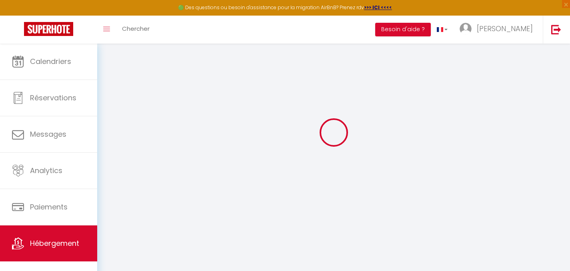
scroll to position [30, 0]
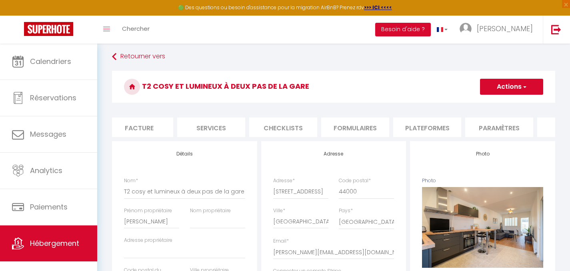
scroll to position [0, 150]
click at [440, 126] on li "Plateformes" at bounding box center [428, 128] width 68 height 20
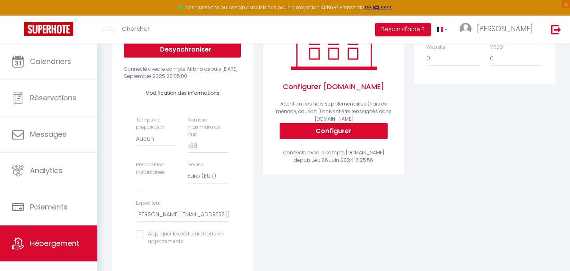
scroll to position [170, 0]
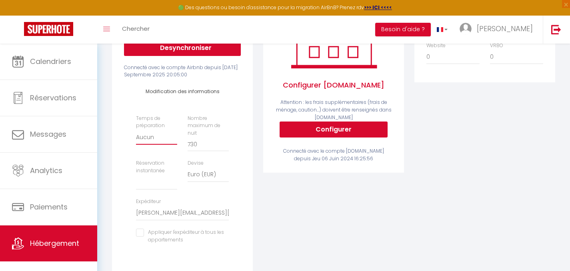
click at [156, 145] on select "Aucun 1 nuit avant et après chaque réservation 2 nuits avant et après chaque ré…" at bounding box center [156, 137] width 41 height 15
click at [145, 188] on select "Activée Demander des évaluations positives" at bounding box center [156, 182] width 41 height 15
click at [136, 180] on select "Activée Demander des évaluations positives" at bounding box center [156, 182] width 41 height 15
click at [203, 152] on input "730" at bounding box center [208, 144] width 41 height 14
drag, startPoint x: 212, startPoint y: 150, endPoint x: 184, endPoint y: 152, distance: 27.3
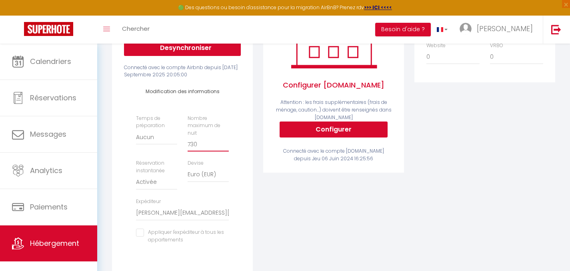
click at [184, 152] on div "Nombre maximum de nuit 730" at bounding box center [208, 133] width 52 height 37
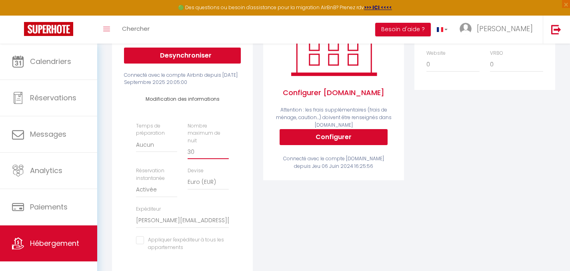
scroll to position [160, 0]
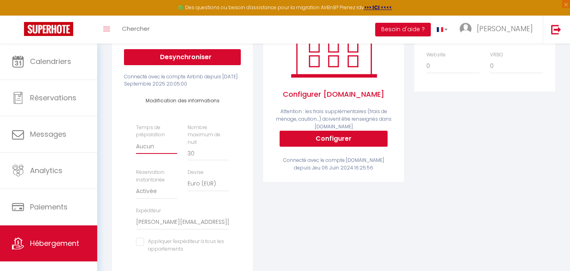
click at [159, 154] on select "Aucun 1 nuit avant et après chaque réservation 2 nuits avant et après chaque ré…" at bounding box center [156, 146] width 41 height 15
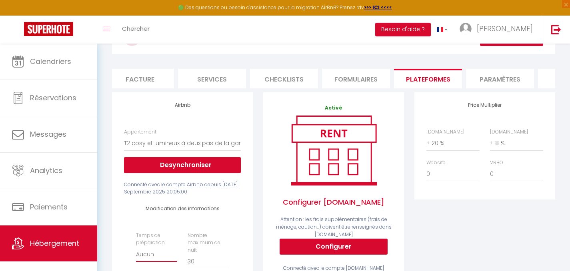
scroll to position [44, 0]
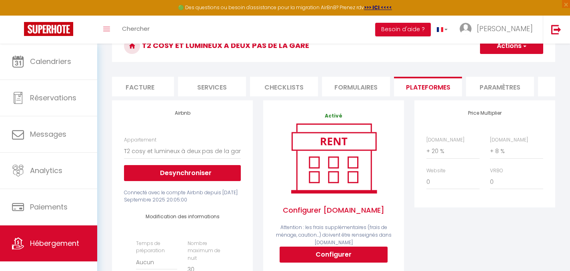
click at [514, 48] on button "Actions" at bounding box center [511, 46] width 63 height 16
click at [501, 64] on link "Enregistrer" at bounding box center [510, 63] width 63 height 10
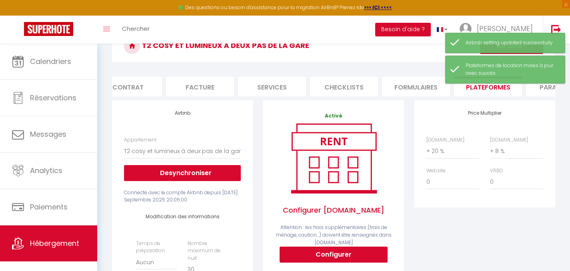
scroll to position [0, 79]
click at [291, 83] on li "Services" at bounding box center [283, 87] width 68 height 20
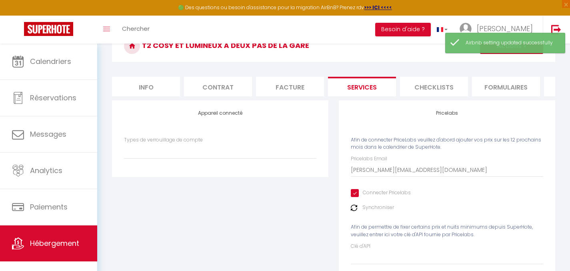
click at [170, 85] on li "Info" at bounding box center [146, 87] width 68 height 20
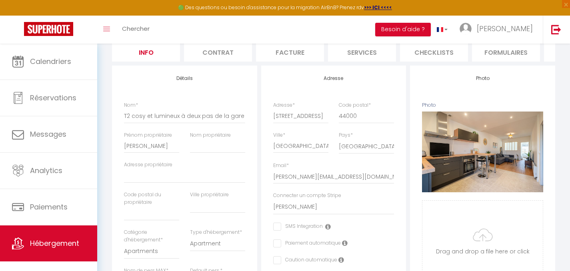
scroll to position [76, 0]
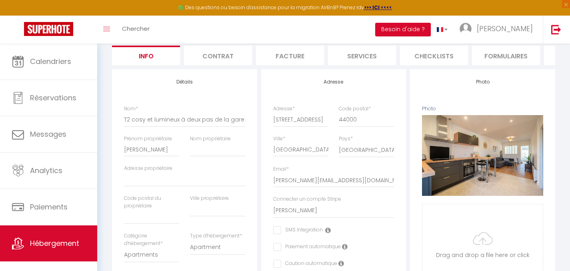
click at [292, 59] on li "Facture" at bounding box center [290, 56] width 68 height 20
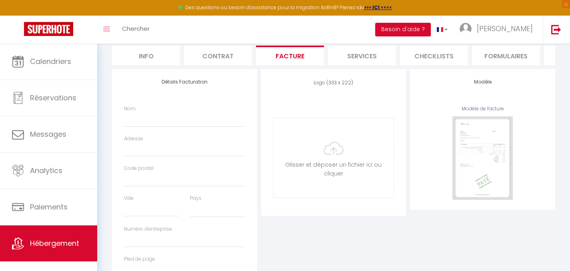
click at [354, 56] on li "Services" at bounding box center [362, 56] width 68 height 20
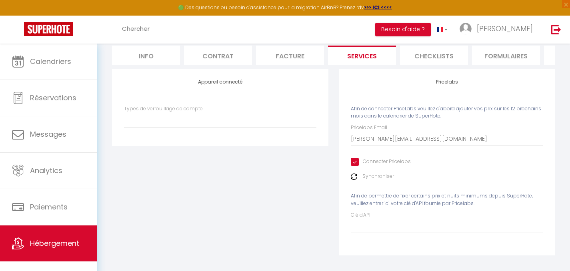
click at [413, 59] on li "Checklists" at bounding box center [434, 56] width 68 height 20
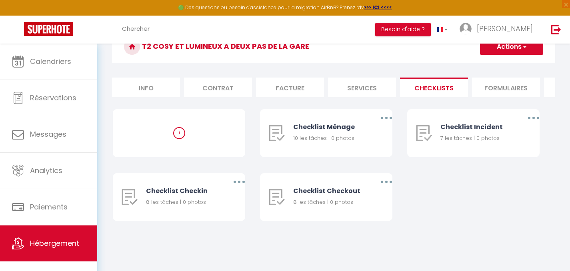
click at [504, 84] on li "Formulaires" at bounding box center [506, 88] width 68 height 20
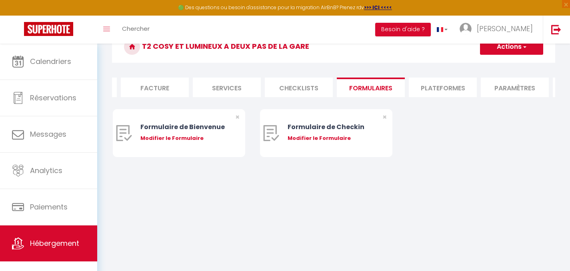
scroll to position [0, 140]
click at [436, 87] on li "Plateformes" at bounding box center [437, 88] width 68 height 20
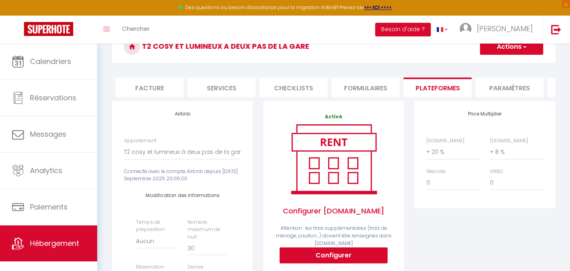
click at [488, 87] on li "Paramètres" at bounding box center [509, 88] width 68 height 20
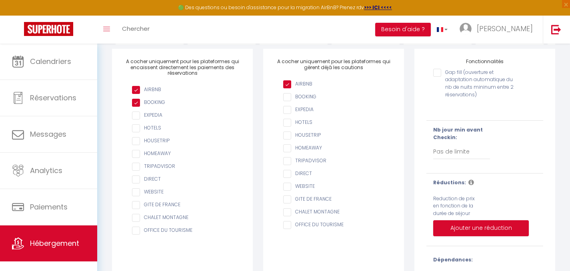
scroll to position [102, 0]
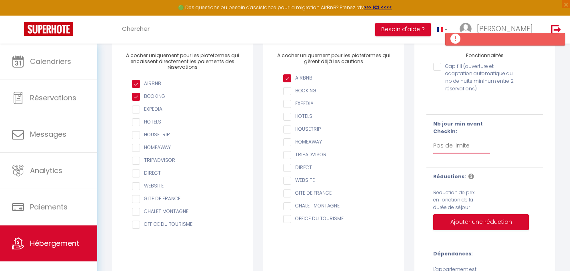
click at [463, 150] on select "Pas de limite 1 2 3 4 5 6 7" at bounding box center [461, 145] width 57 height 15
click at [433, 144] on select "Pas de limite 1 2 3 4 5 6 7" at bounding box center [461, 145] width 57 height 15
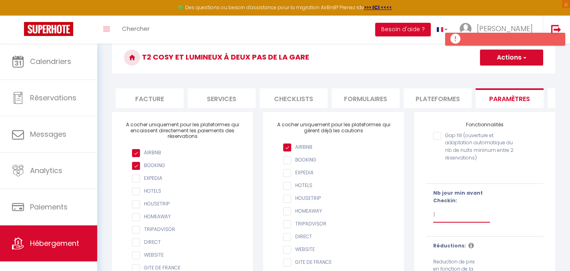
scroll to position [0, 0]
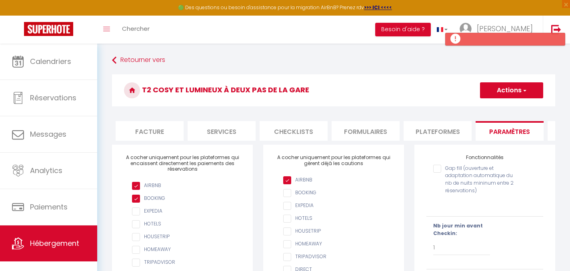
click at [500, 91] on button "Actions" at bounding box center [511, 90] width 63 height 16
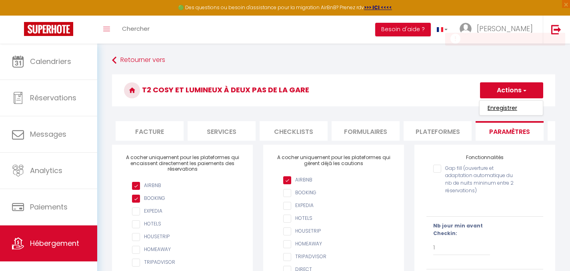
click at [498, 110] on input "Enregistrer" at bounding box center [502, 108] width 30 height 8
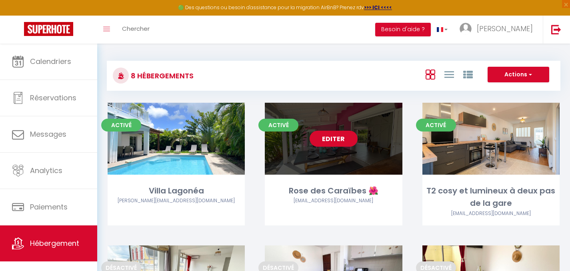
click at [339, 140] on link "Editer" at bounding box center [333, 139] width 48 height 16
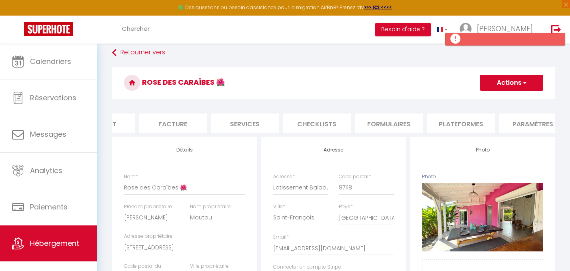
scroll to position [0, 277]
click at [369, 120] on li "Paramètres" at bounding box center [373, 124] width 68 height 20
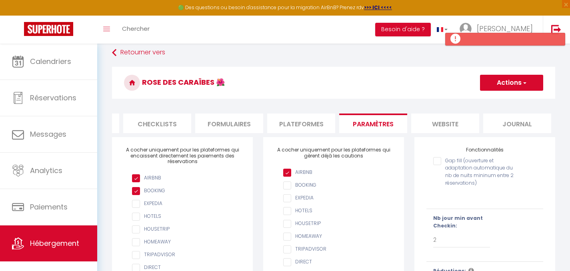
click at [297, 123] on li "Plateformes" at bounding box center [301, 124] width 68 height 20
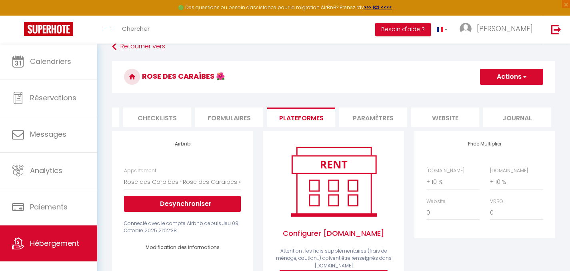
scroll to position [12, 0]
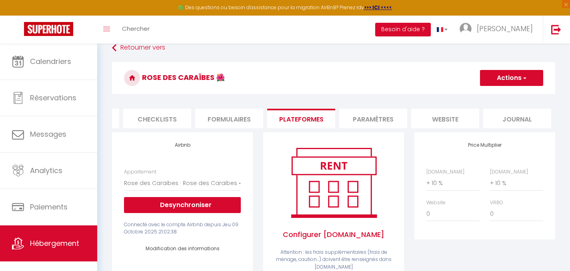
click at [367, 122] on li "Paramètres" at bounding box center [373, 119] width 68 height 20
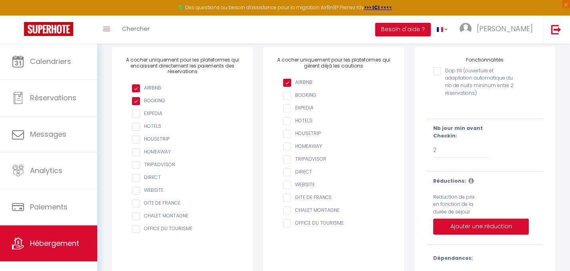
scroll to position [109, 0]
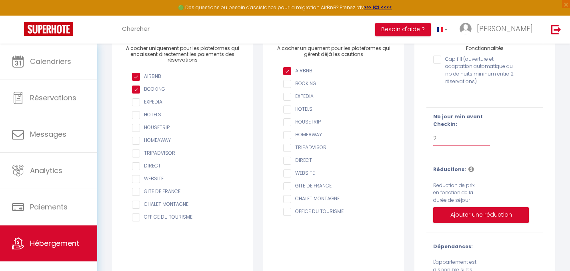
click at [441, 146] on select "Pas de limite 1 2 3 4 5 6 7" at bounding box center [461, 138] width 57 height 15
click at [433, 137] on select "Pas de limite 1 2 3 4 5 6 7" at bounding box center [461, 138] width 57 height 15
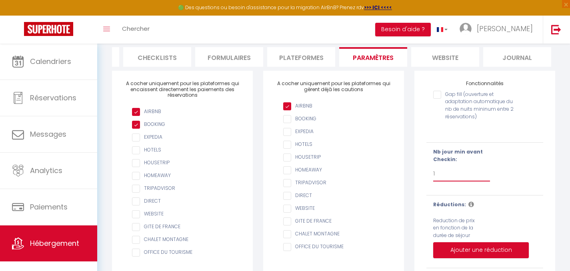
scroll to position [0, 0]
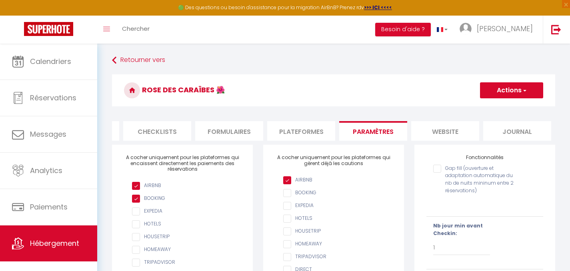
click at [525, 94] on span "button" at bounding box center [523, 90] width 5 height 8
click at [495, 109] on input "Enregistrer" at bounding box center [502, 108] width 30 height 8
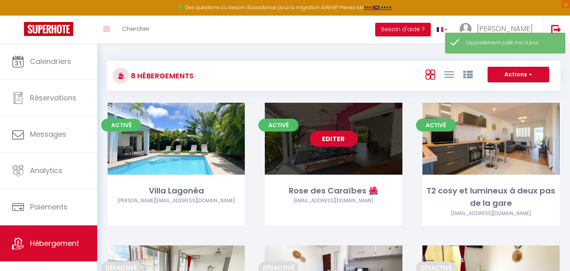
click at [333, 137] on link "Editer" at bounding box center [333, 139] width 48 height 16
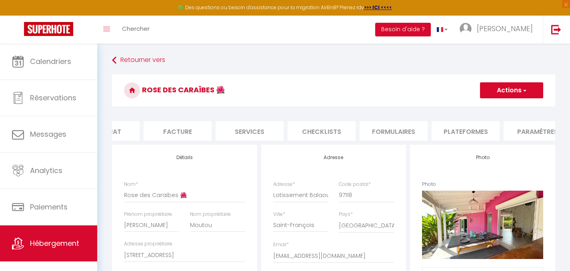
scroll to position [0, 121]
click at [448, 128] on li "Plateformes" at bounding box center [457, 131] width 68 height 20
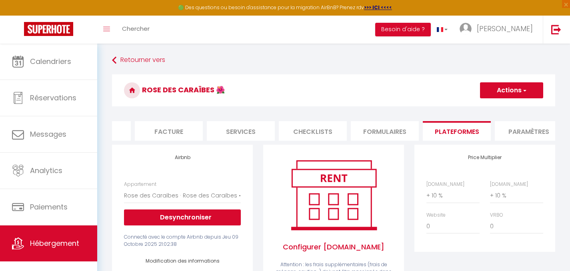
click at [244, 132] on li "Services" at bounding box center [241, 131] width 68 height 20
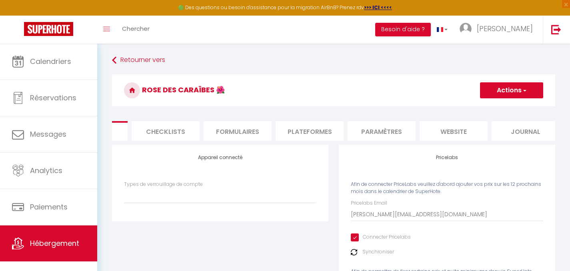
scroll to position [0, 277]
click at [437, 136] on li "website" at bounding box center [445, 131] width 68 height 20
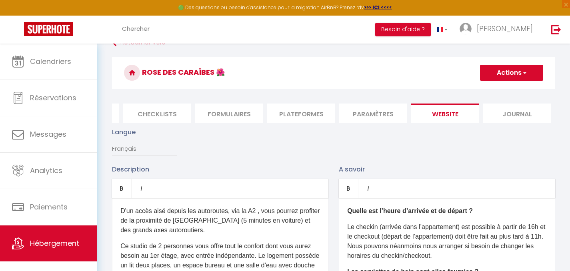
scroll to position [8, 0]
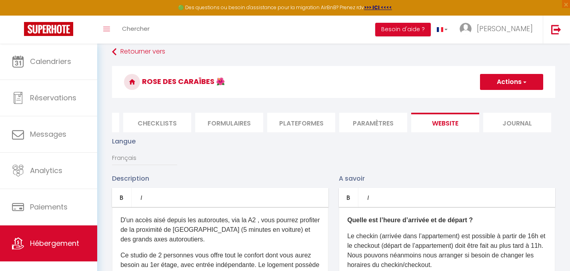
click at [381, 126] on li "Paramètres" at bounding box center [373, 123] width 68 height 20
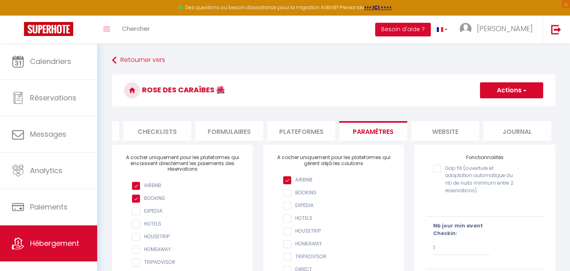
click at [497, 95] on button "Actions" at bounding box center [511, 90] width 63 height 16
click at [501, 109] on input "Enregistrer" at bounding box center [502, 108] width 30 height 8
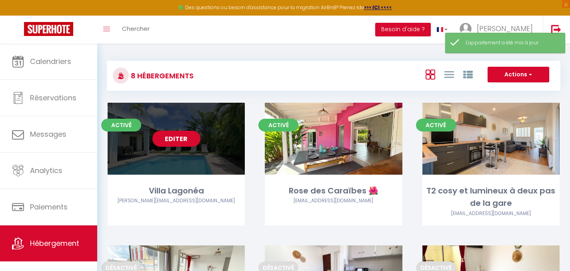
click at [192, 141] on link "Editer" at bounding box center [176, 139] width 48 height 16
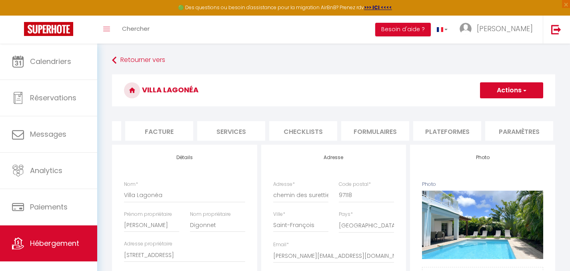
scroll to position [0, 156]
click at [419, 128] on li "Plateformes" at bounding box center [422, 131] width 68 height 20
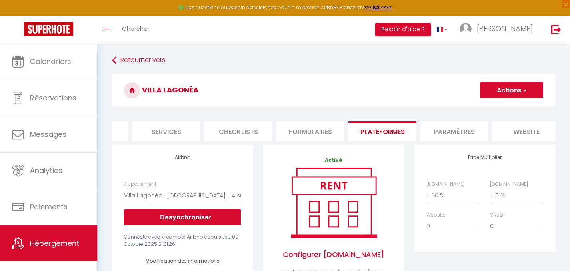
scroll to position [0, 202]
click at [458, 132] on li "Paramètres" at bounding box center [448, 131] width 68 height 20
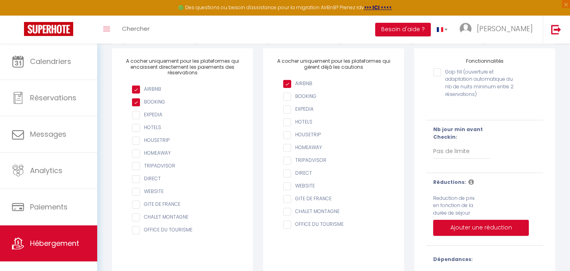
scroll to position [96, 0]
click at [460, 157] on select "Pas de limite 1 2 3 4 5 6 7" at bounding box center [461, 151] width 57 height 15
click at [433, 150] on select "Pas de limite 1 2 3 4 5 6 7" at bounding box center [461, 151] width 57 height 15
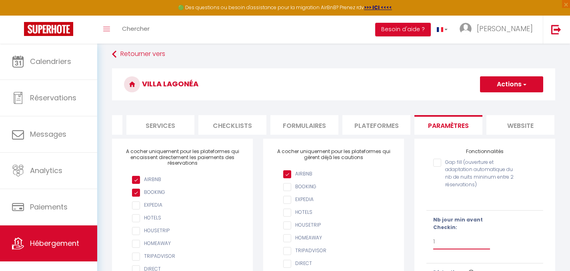
scroll to position [2, 0]
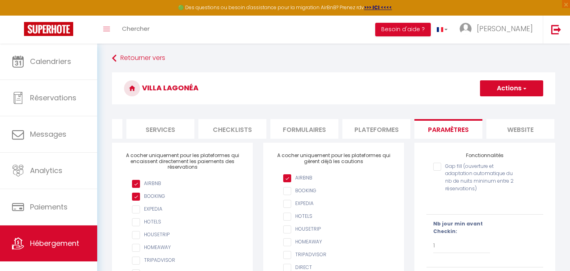
click at [507, 82] on button "Actions" at bounding box center [511, 88] width 63 height 16
click at [503, 106] on input "Enregistrer" at bounding box center [502, 106] width 30 height 8
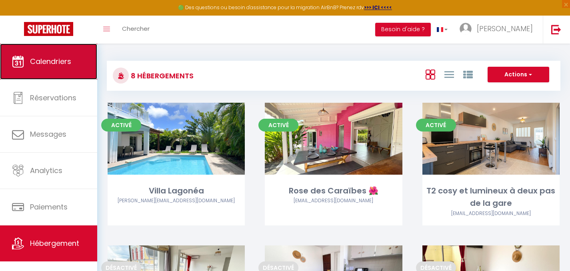
click at [58, 64] on span "Calendriers" at bounding box center [50, 61] width 41 height 10
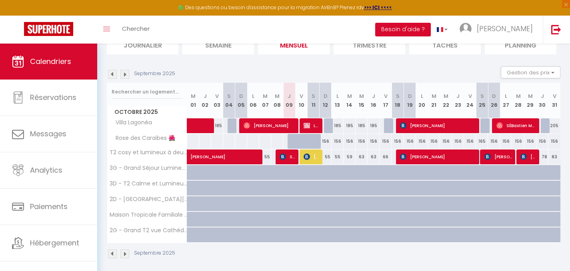
scroll to position [69, 0]
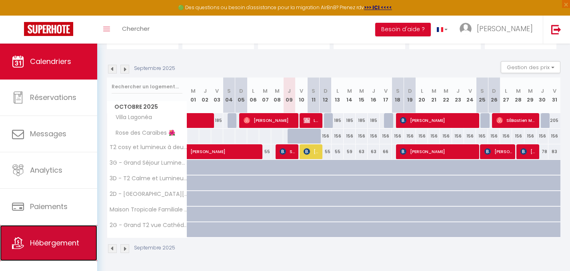
click at [40, 257] on link "Hébergement" at bounding box center [48, 243] width 97 height 36
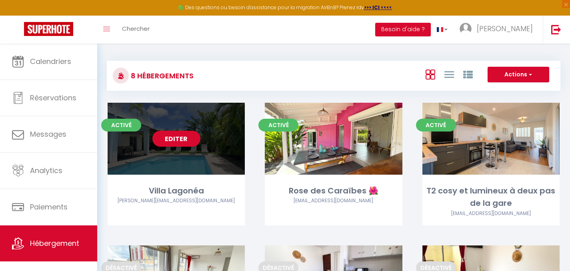
click at [186, 140] on link "Editer" at bounding box center [176, 139] width 48 height 16
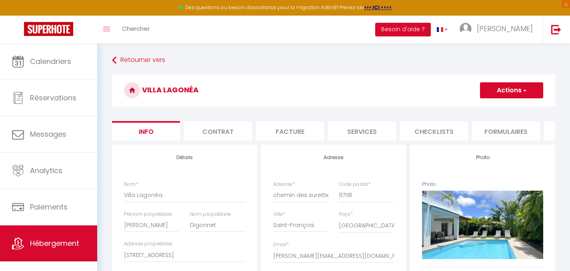
click at [241, 131] on li "Contrat" at bounding box center [218, 131] width 68 height 20
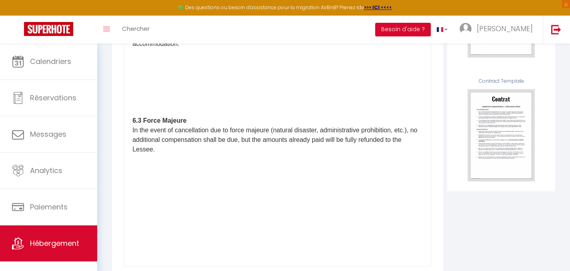
scroll to position [259, 0]
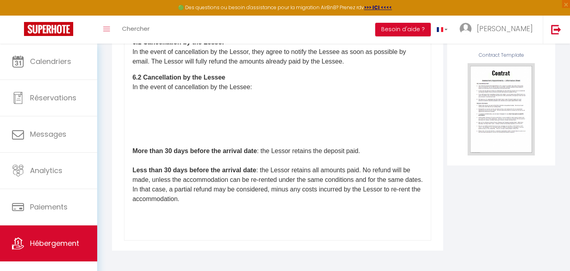
click at [192, 137] on div "​Il a été convenu entre les parties que le Bailleur louera au [GEOGRAPHIC_DATA]…" at bounding box center [277, 81] width 307 height 320
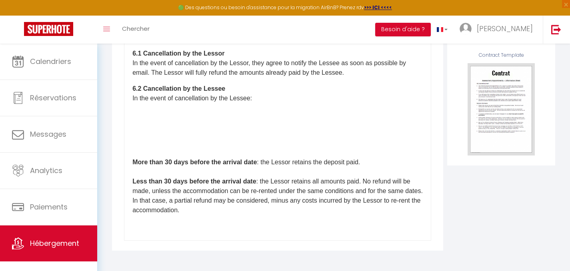
scroll to position [1045, 0]
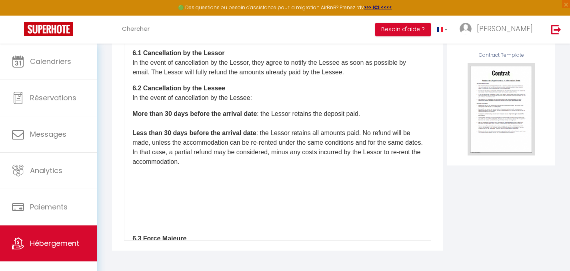
click at [210, 210] on li "6.3 Force Majeure In the event of cancellation due to force majeure (natural di…" at bounding box center [277, 248] width 290 height 144
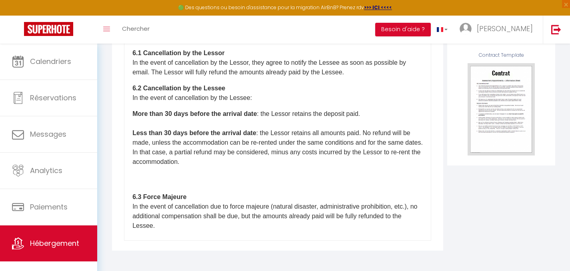
click at [172, 176] on li at bounding box center [277, 172] width 290 height 10
click at [160, 186] on p at bounding box center [277, 181] width 290 height 10
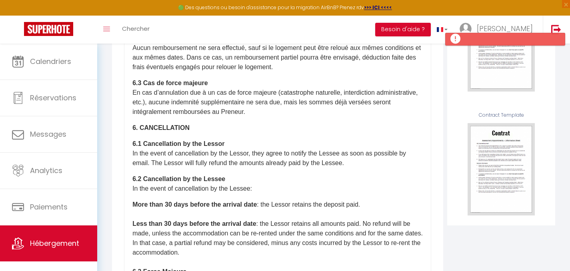
scroll to position [0, 0]
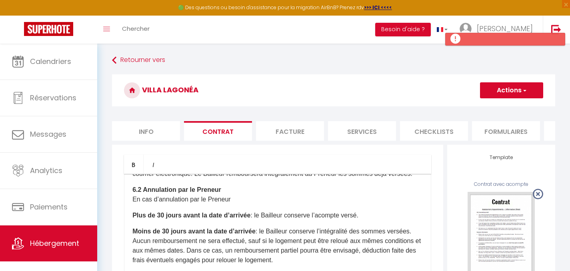
click at [508, 79] on h3 "Villa Lagonéa" at bounding box center [333, 90] width 443 height 32
click at [504, 92] on button "Actions" at bounding box center [511, 90] width 63 height 16
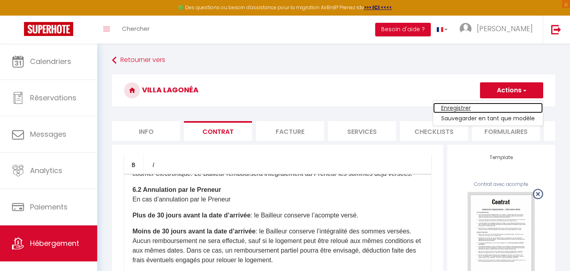
click at [452, 109] on link "Enregistrer" at bounding box center [488, 108] width 110 height 10
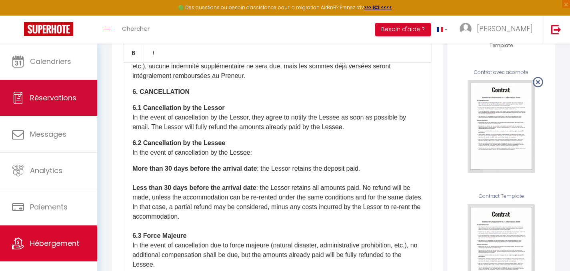
scroll to position [749, 0]
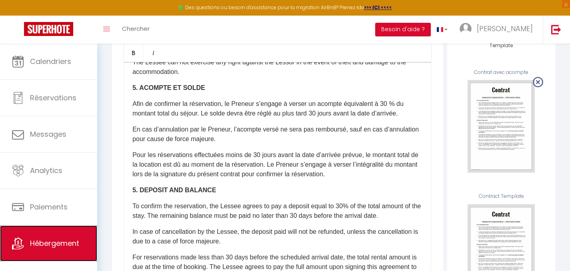
click at [56, 239] on span "Hébergement" at bounding box center [54, 243] width 49 height 10
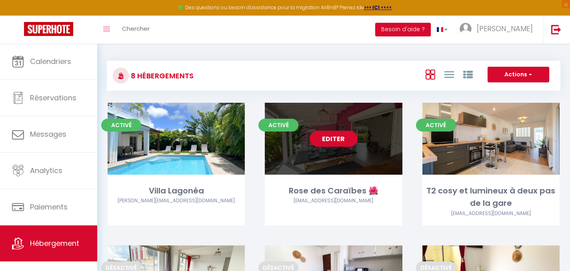
click at [335, 135] on link "Editer" at bounding box center [333, 139] width 48 height 16
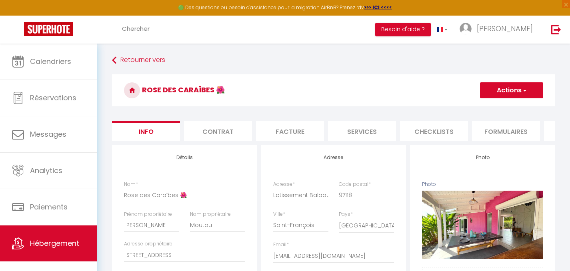
click at [244, 129] on li "Contrat" at bounding box center [218, 131] width 68 height 20
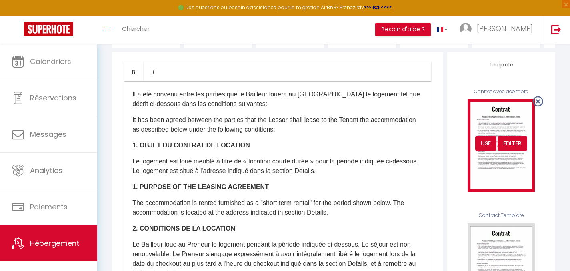
scroll to position [93, 0]
click at [513, 148] on div "Editer" at bounding box center [512, 143] width 30 height 14
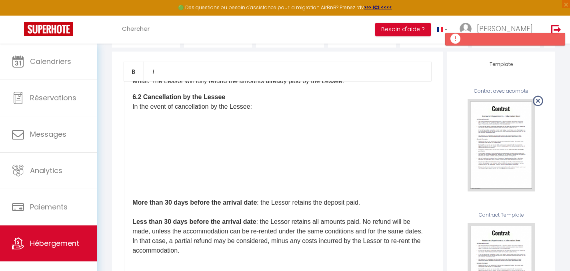
scroll to position [1237, 0]
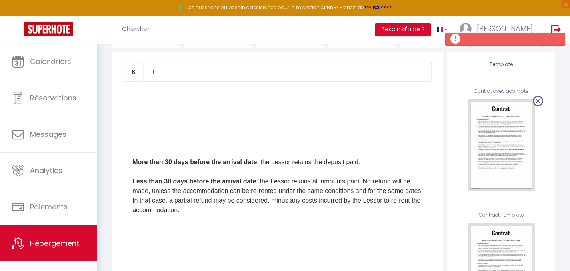
click at [243, 151] on p at bounding box center [277, 147] width 290 height 10
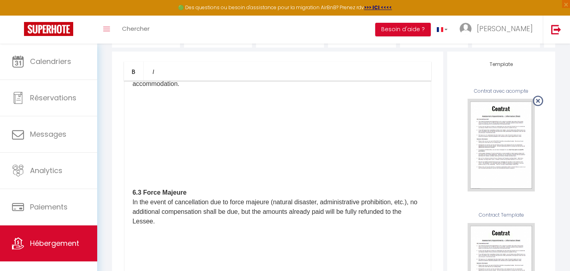
scroll to position [1306, 0]
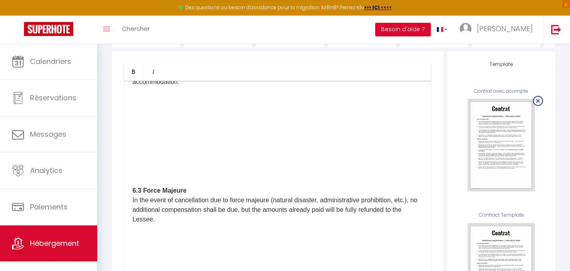
click at [226, 180] on p at bounding box center [277, 175] width 290 height 10
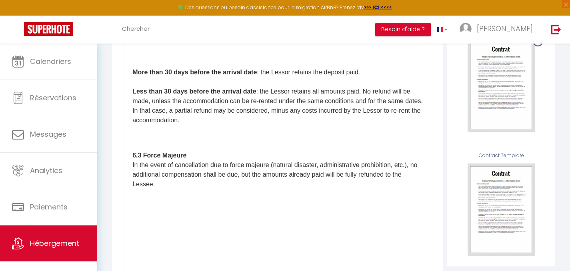
scroll to position [1194, 0]
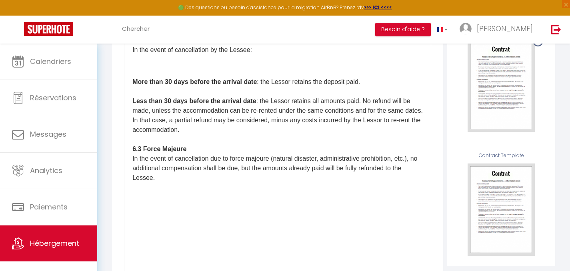
click at [192, 71] on p at bounding box center [277, 66] width 290 height 10
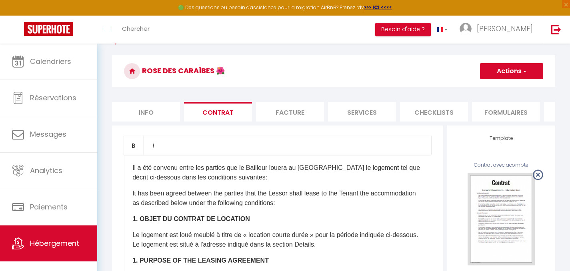
scroll to position [0, 0]
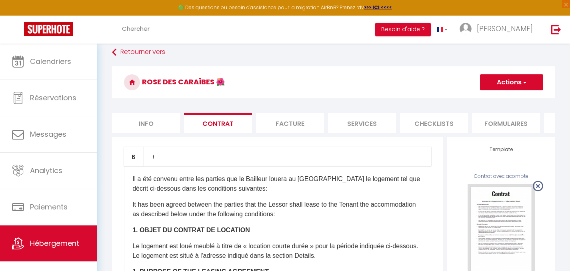
click at [505, 86] on button "Actions" at bounding box center [511, 82] width 63 height 16
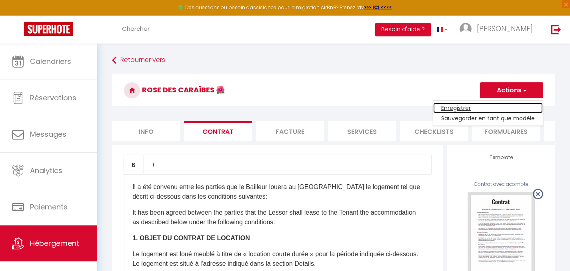
click at [464, 107] on link "Enregistrer" at bounding box center [488, 108] width 110 height 10
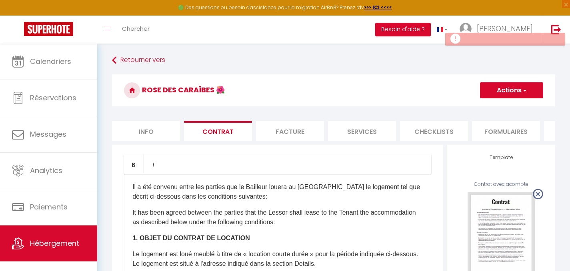
click at [507, 95] on button "Actions" at bounding box center [511, 90] width 63 height 16
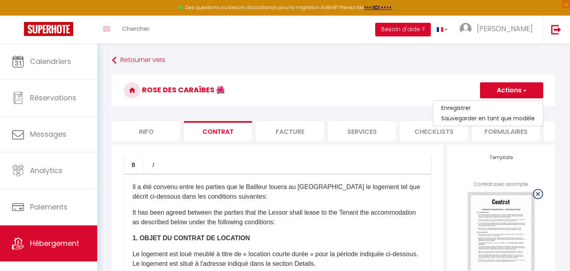
click at [331, 84] on h3 "Rose des Caraïbes 🌺" at bounding box center [333, 90] width 443 height 32
click at [146, 130] on li "Info" at bounding box center [146, 131] width 68 height 20
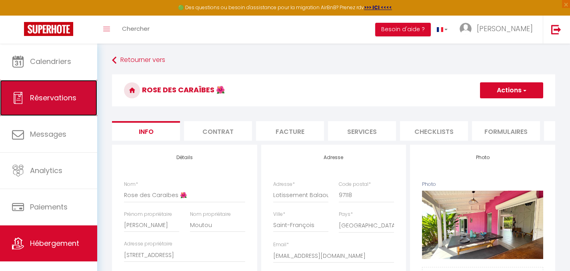
click at [60, 104] on link "Réservations" at bounding box center [48, 98] width 97 height 36
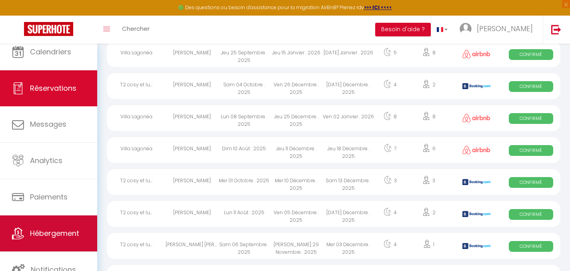
scroll to position [167, 0]
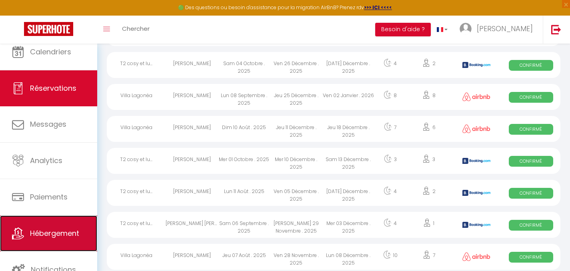
click at [32, 237] on span "Hébergement" at bounding box center [54, 233] width 49 height 10
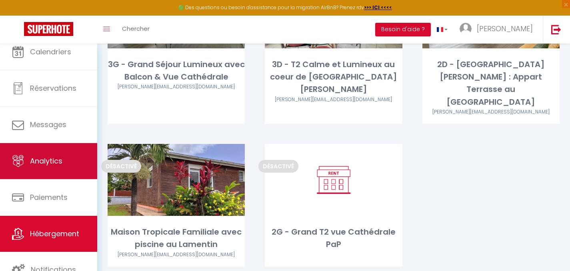
scroll to position [268, 0]
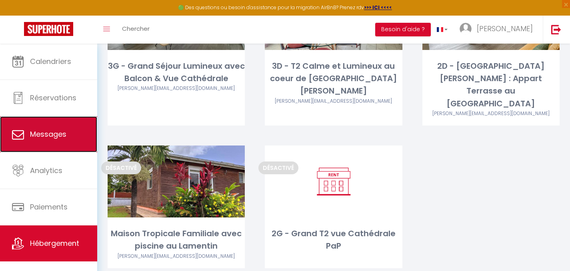
click at [54, 132] on span "Messages" at bounding box center [48, 134] width 36 height 10
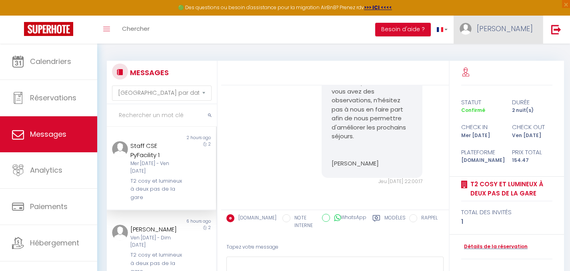
click at [529, 26] on span "[PERSON_NAME]" at bounding box center [505, 29] width 56 height 10
click at [514, 49] on link "Paramètres" at bounding box center [510, 56] width 59 height 14
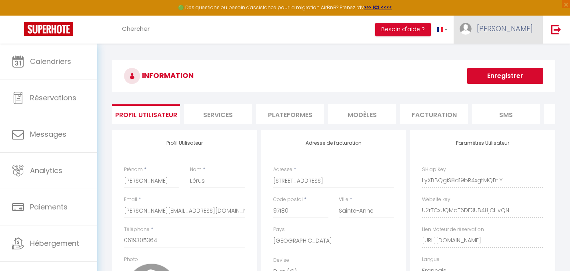
click at [525, 25] on span "[PERSON_NAME]" at bounding box center [505, 29] width 56 height 10
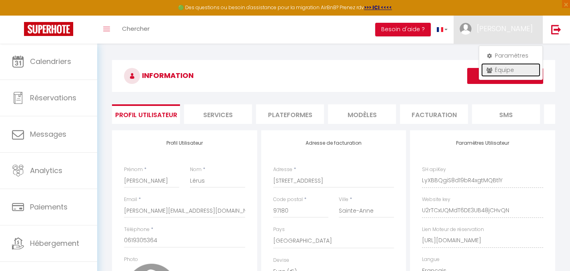
click at [506, 70] on link "Équipe" at bounding box center [510, 70] width 59 height 14
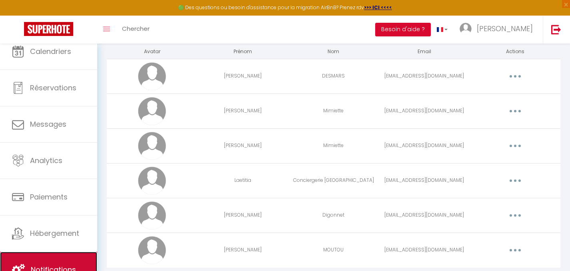
click at [60, 256] on link "Notifications" at bounding box center [48, 270] width 97 height 36
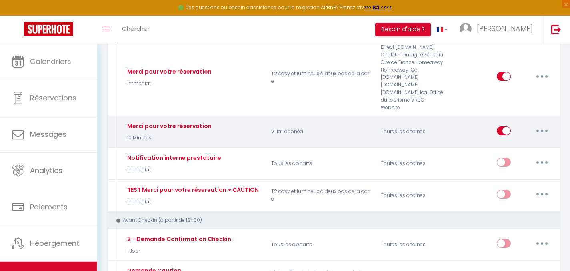
click at [541, 130] on icon "button" at bounding box center [542, 131] width 2 height 2
click at [510, 142] on link "Editer" at bounding box center [520, 149] width 59 height 14
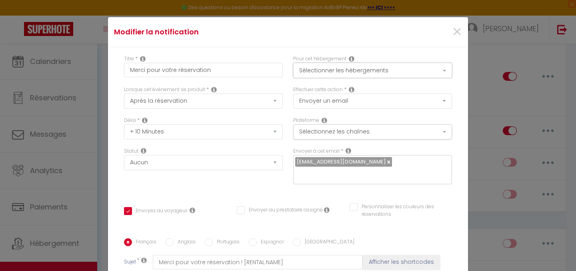
click at [331, 73] on button "Sélectionner les hébergements" at bounding box center [372, 70] width 159 height 15
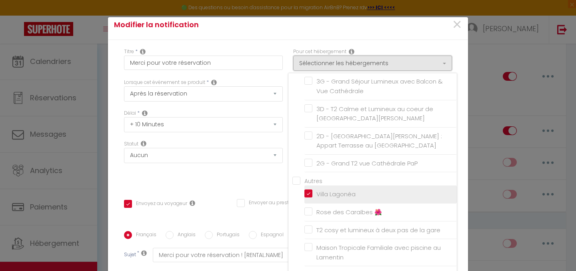
scroll to position [13, 0]
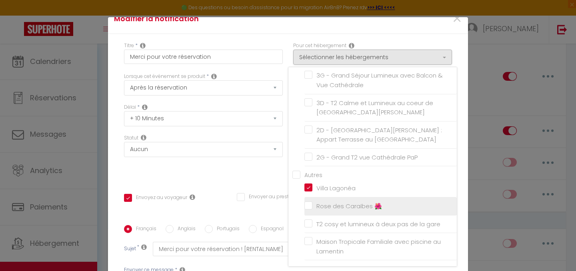
click at [306, 206] on input "Rose des Caraïbes 🌺" at bounding box center [380, 206] width 152 height 8
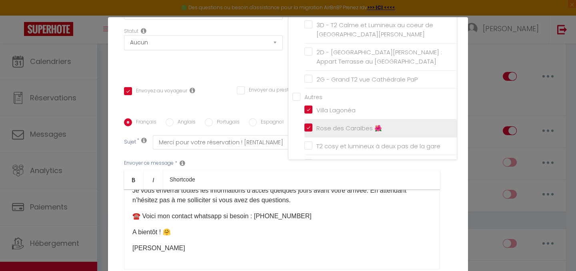
scroll to position [0, 0]
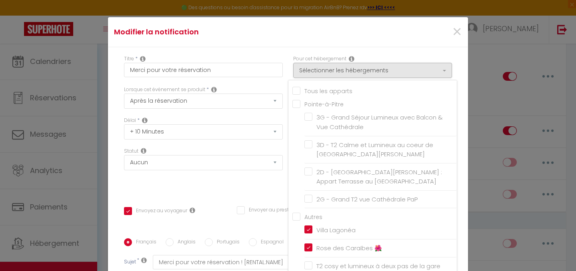
click at [405, 44] on div "Modifier la notification ×" at bounding box center [288, 32] width 360 height 30
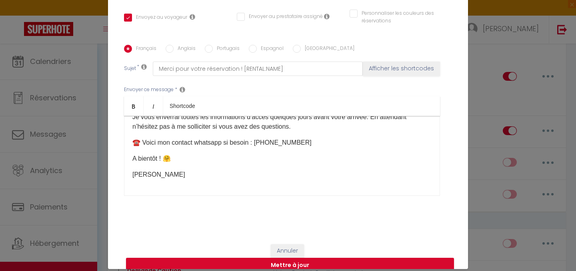
scroll to position [34, 0]
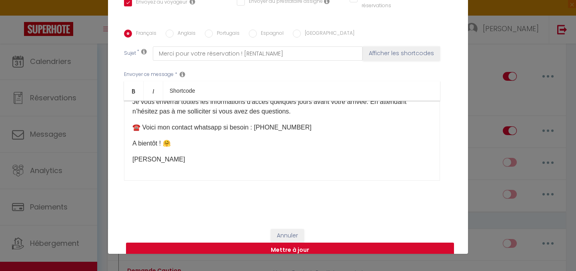
click at [293, 243] on button "Mettre à jour" at bounding box center [290, 250] width 328 height 15
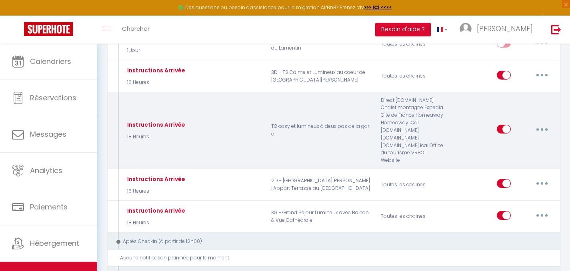
scroll to position [381, 0]
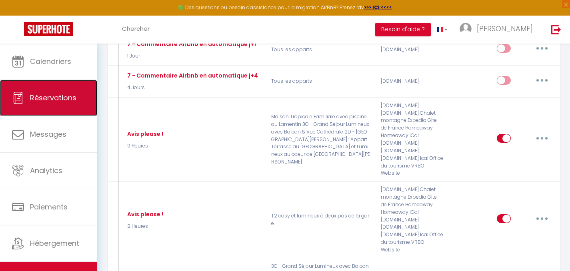
click at [65, 100] on span "Réservations" at bounding box center [53, 98] width 46 height 10
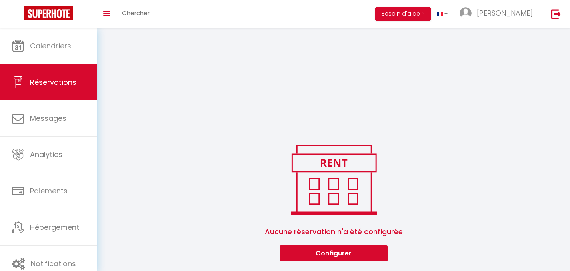
scroll to position [171, 0]
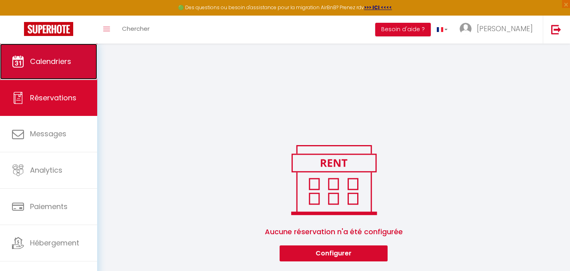
click at [62, 70] on link "Calendriers" at bounding box center [48, 62] width 97 height 36
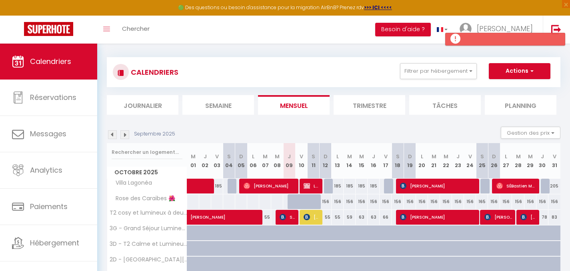
scroll to position [16, 0]
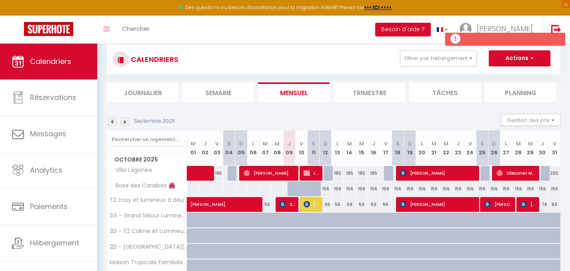
click at [327, 190] on div "156" at bounding box center [325, 189] width 12 height 15
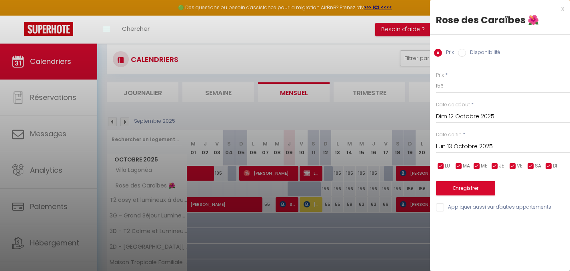
click at [563, 9] on div "x" at bounding box center [497, 9] width 134 height 10
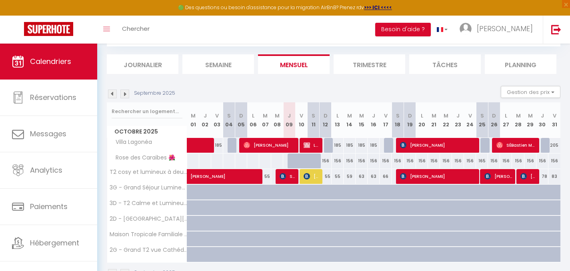
scroll to position [52, 0]
